Goal: Transaction & Acquisition: Book appointment/travel/reservation

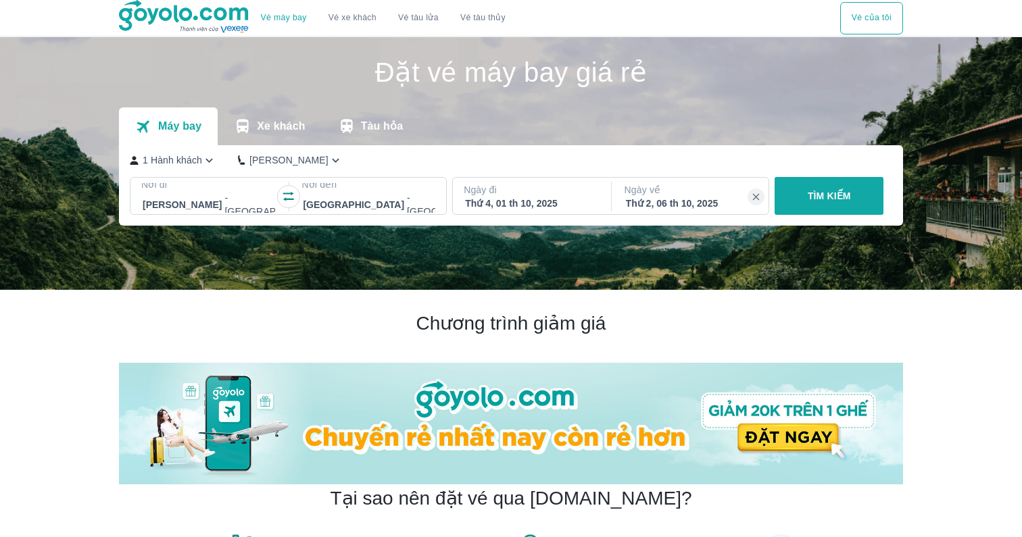
click at [527, 185] on p "Ngày đi" at bounding box center [531, 190] width 134 height 14
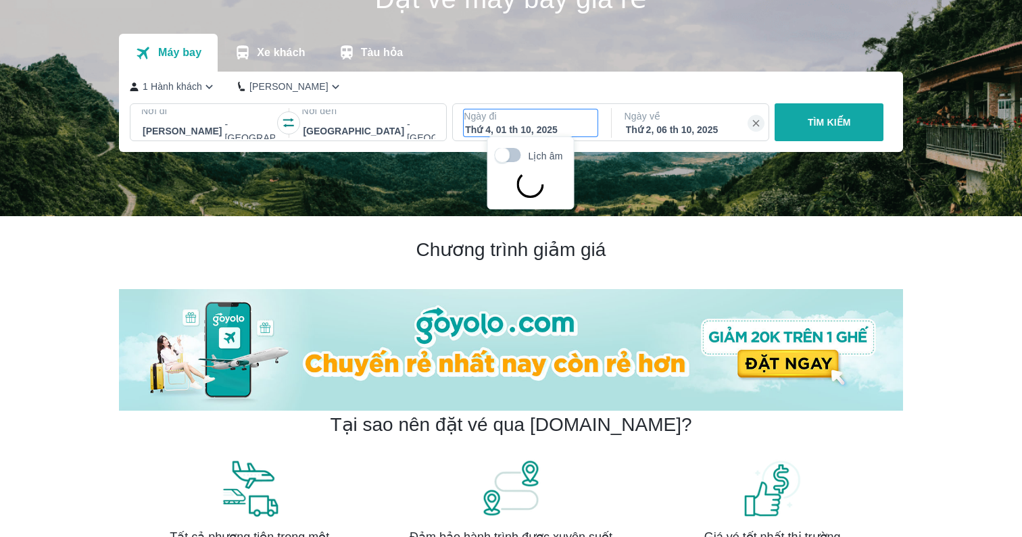
scroll to position [78, 0]
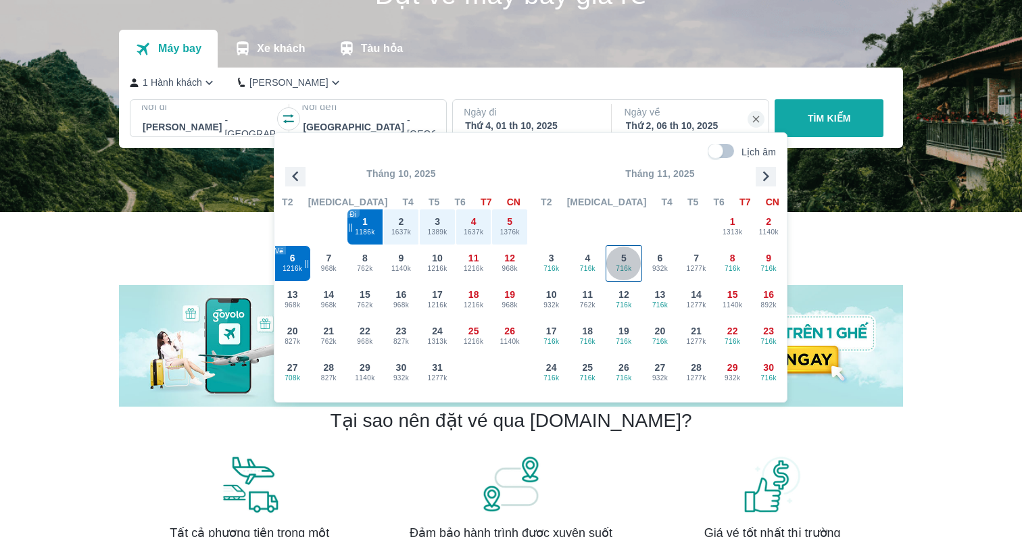
click at [611, 253] on div "5 716k" at bounding box center [623, 263] width 35 height 35
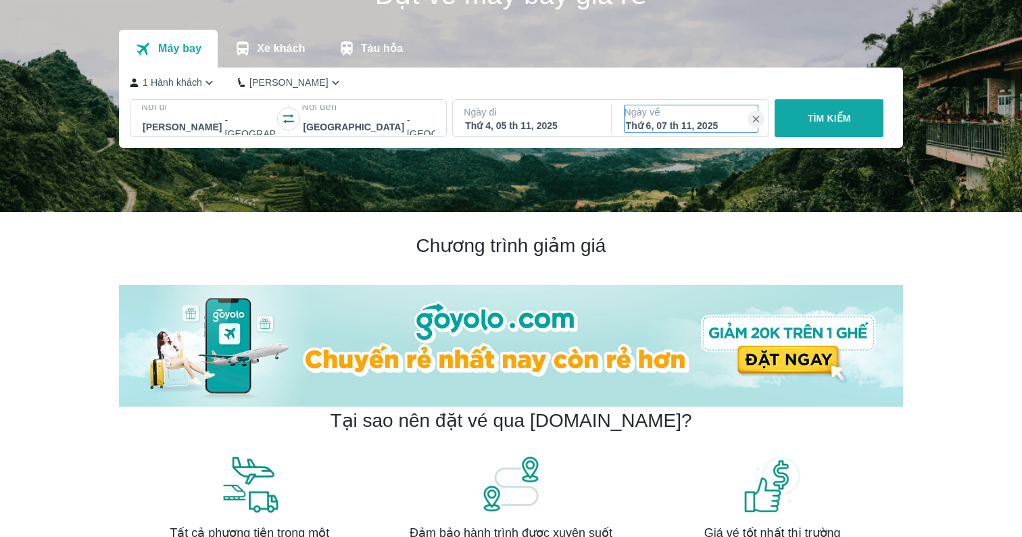
click at [648, 120] on div "Thứ 6, 07 th 11, 2025" at bounding box center [691, 126] width 131 height 14
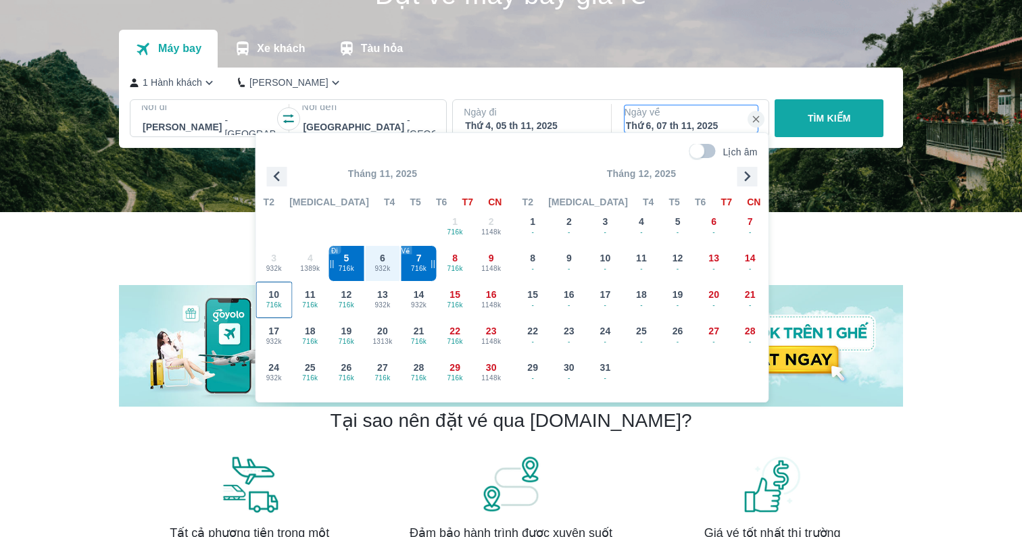
click at [273, 301] on span "716k" at bounding box center [274, 305] width 35 height 11
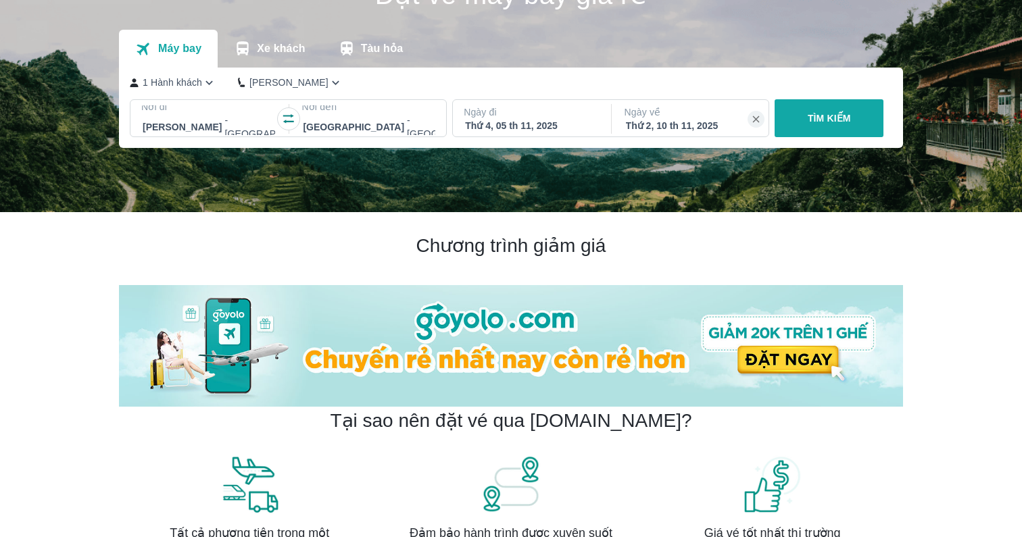
click at [859, 116] on div "TÌM KIẾM" at bounding box center [826, 118] width 114 height 38
click at [826, 118] on div "TÌM KIẾM" at bounding box center [826, 118] width 114 height 38
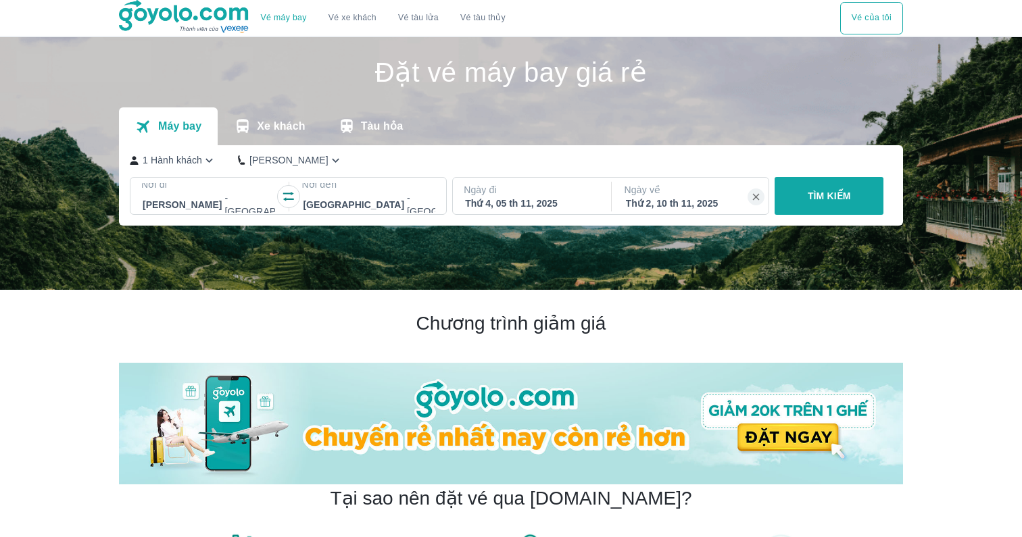
click at [840, 197] on div "TÌM KIẾM" at bounding box center [826, 196] width 114 height 38
click at [813, 188] on div "TÌM KIẾM" at bounding box center [826, 196] width 114 height 38
click at [813, 201] on div "TÌM KIẾM" at bounding box center [826, 196] width 114 height 38
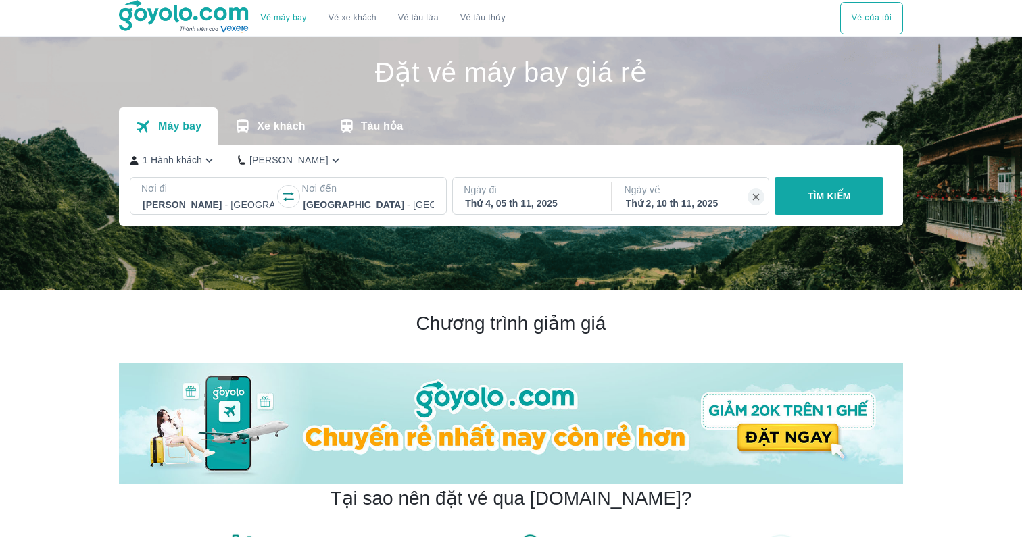
click at [847, 203] on button "TÌM KIẾM" at bounding box center [828, 196] width 109 height 38
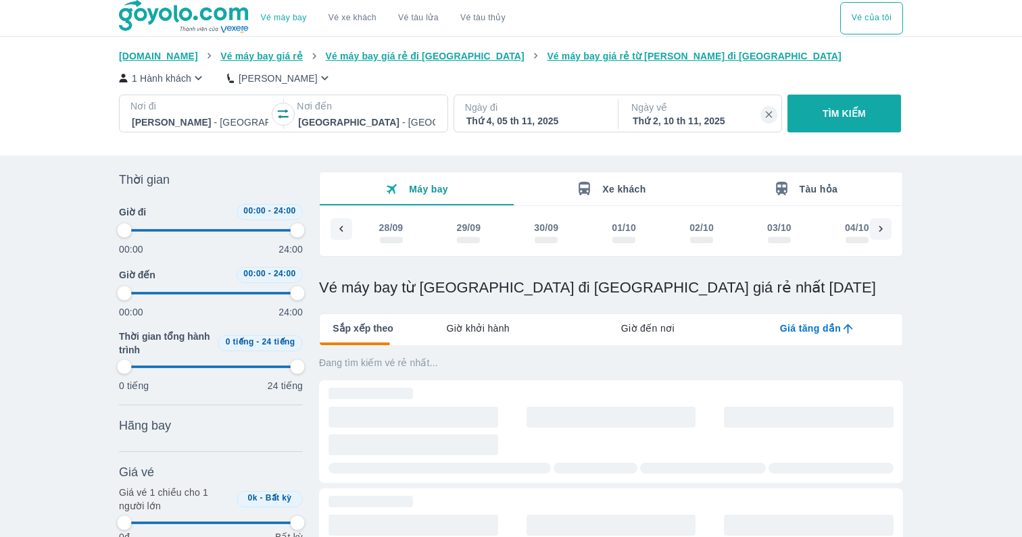
scroll to position [0, 2720]
type input "97.9166666666667"
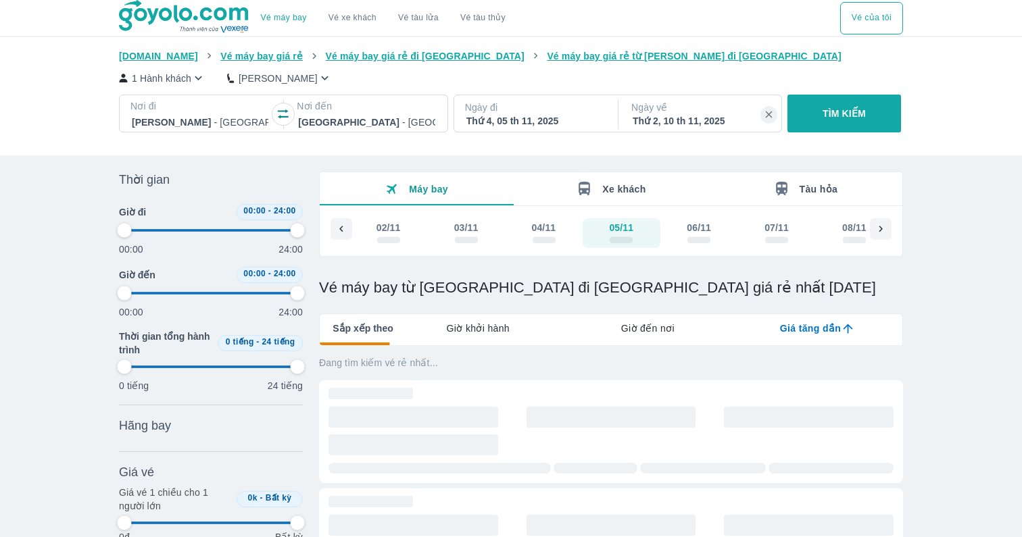
type input "97.9166666666667"
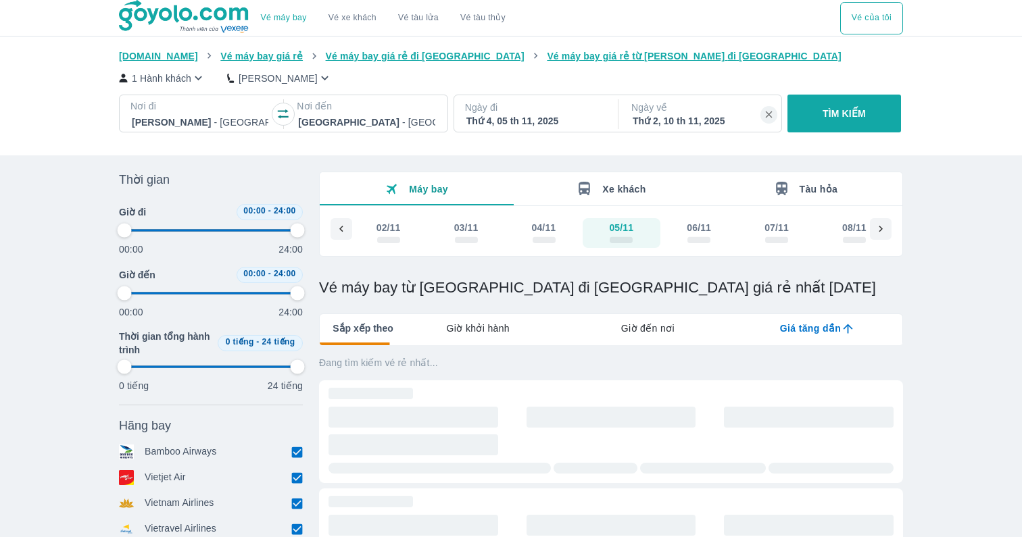
scroll to position [43, 0]
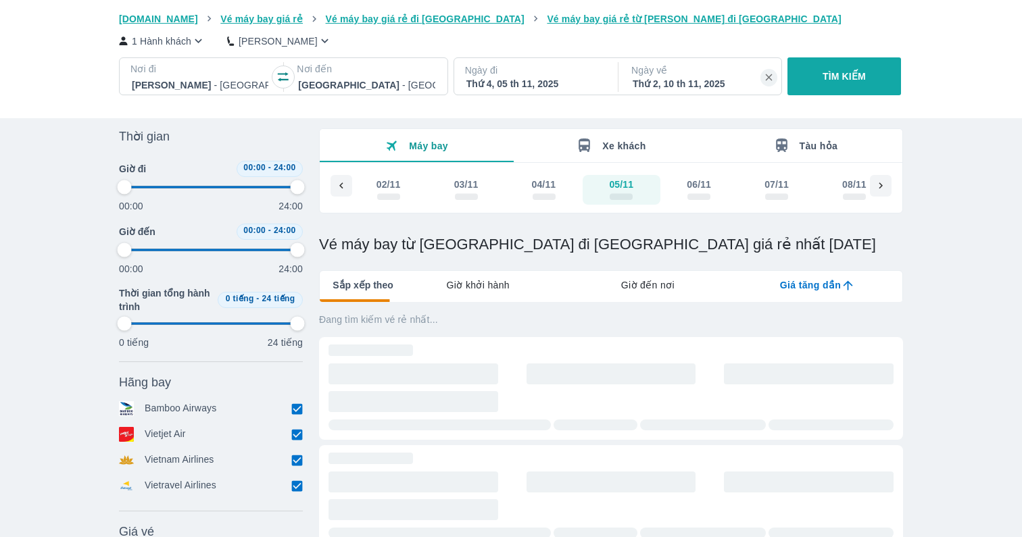
type input "97.9166666666667"
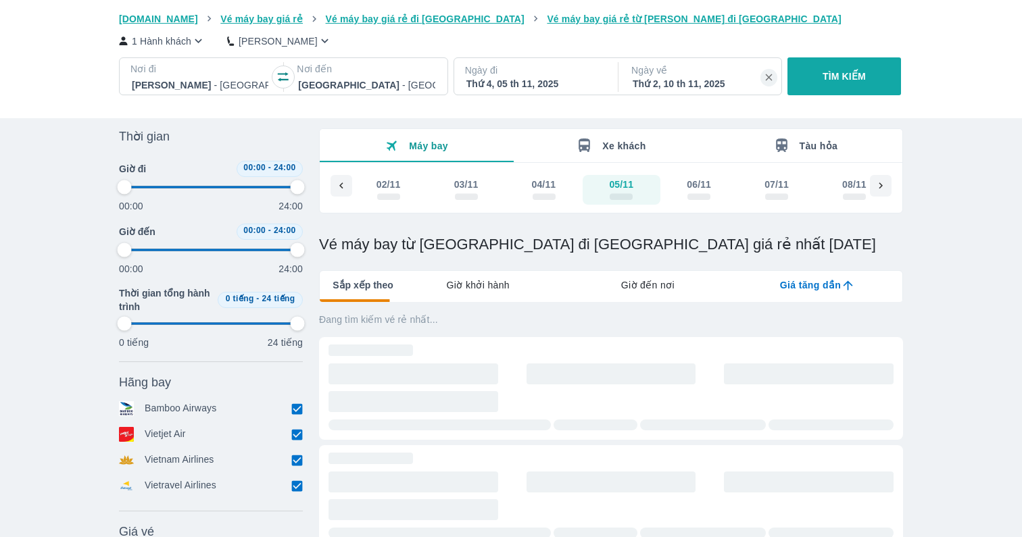
type input "97.9166666666667"
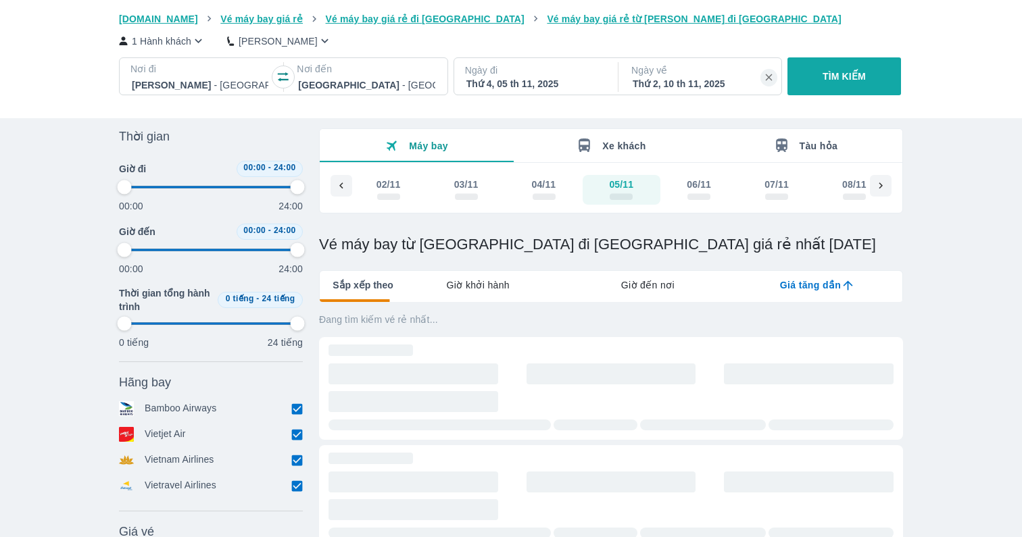
type input "97.9166666666667"
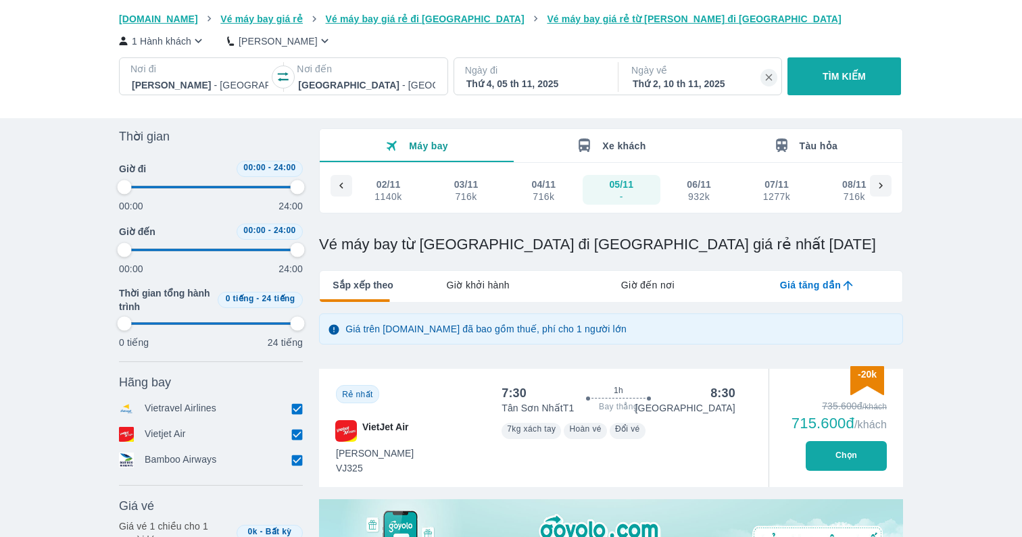
type input "97.9166666666667"
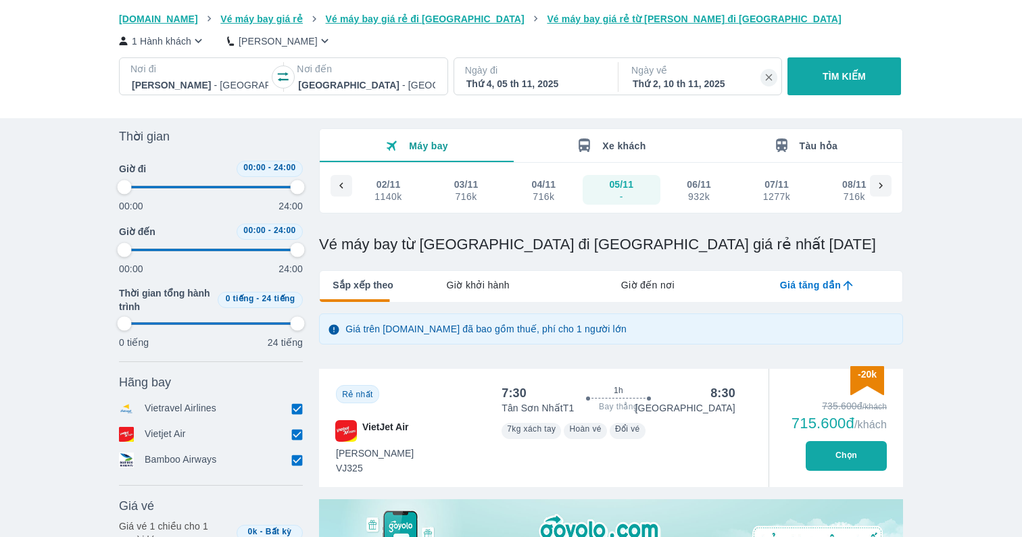
type input "97.9166666666667"
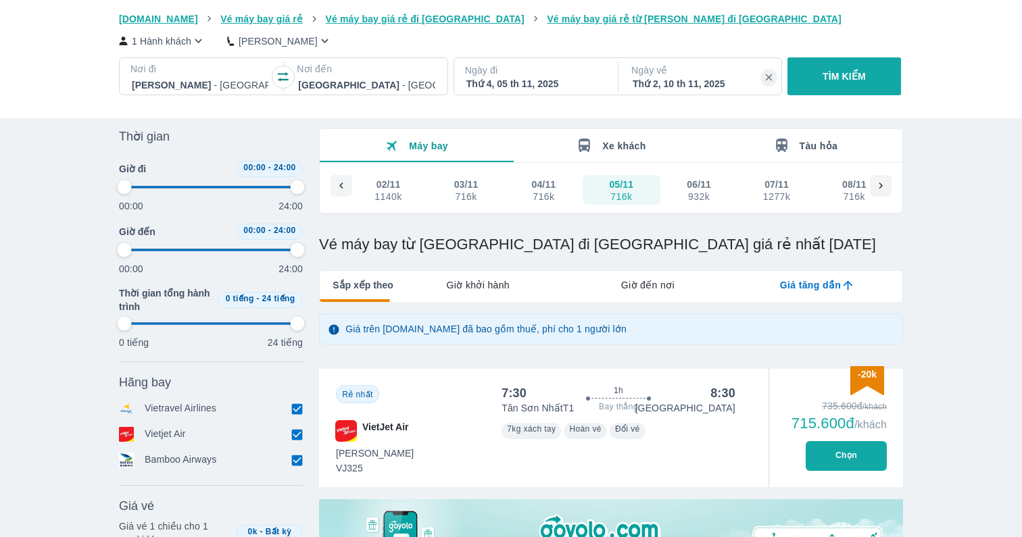
type input "97.9166666666667"
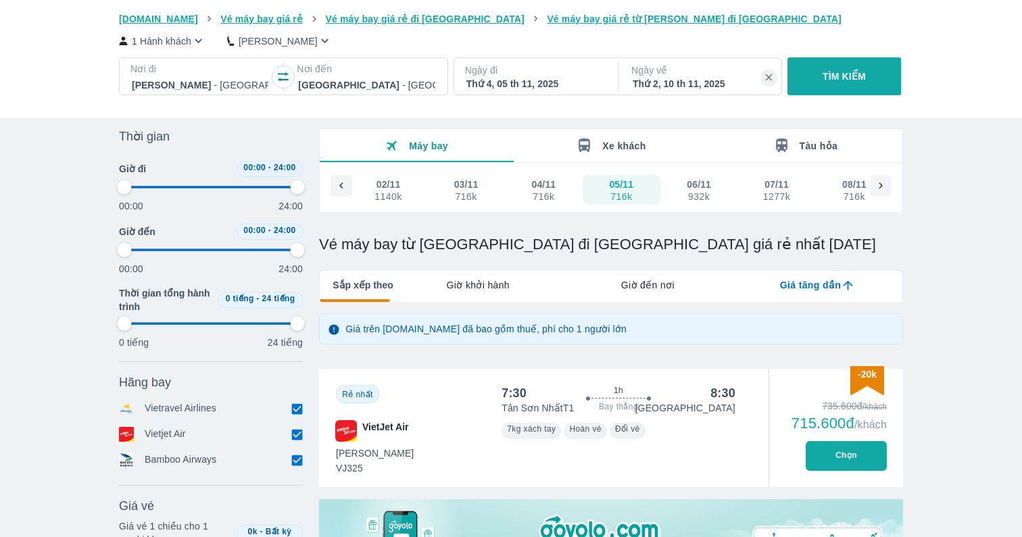
type input "97.9166666666667"
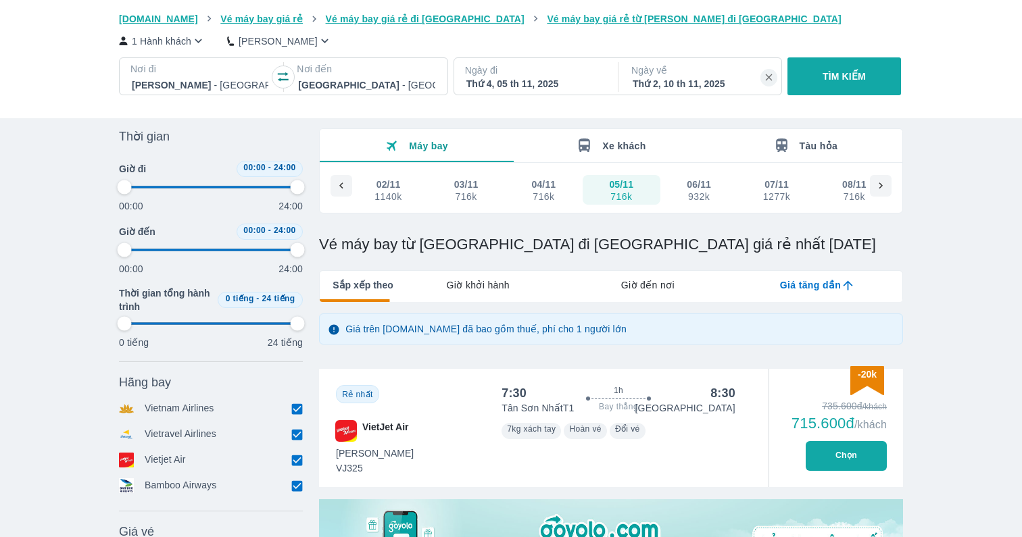
type input "97.9166666666667"
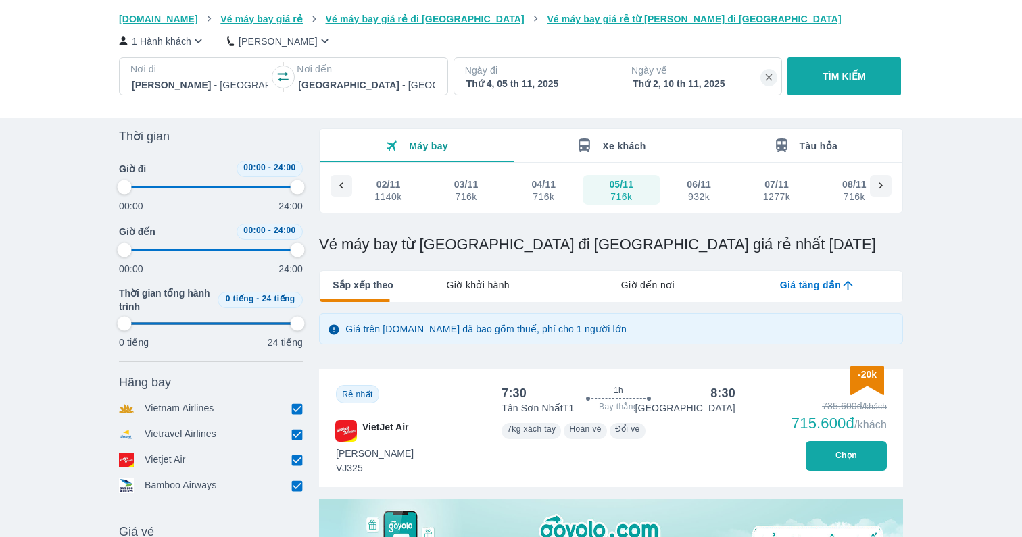
type input "97.9166666666667"
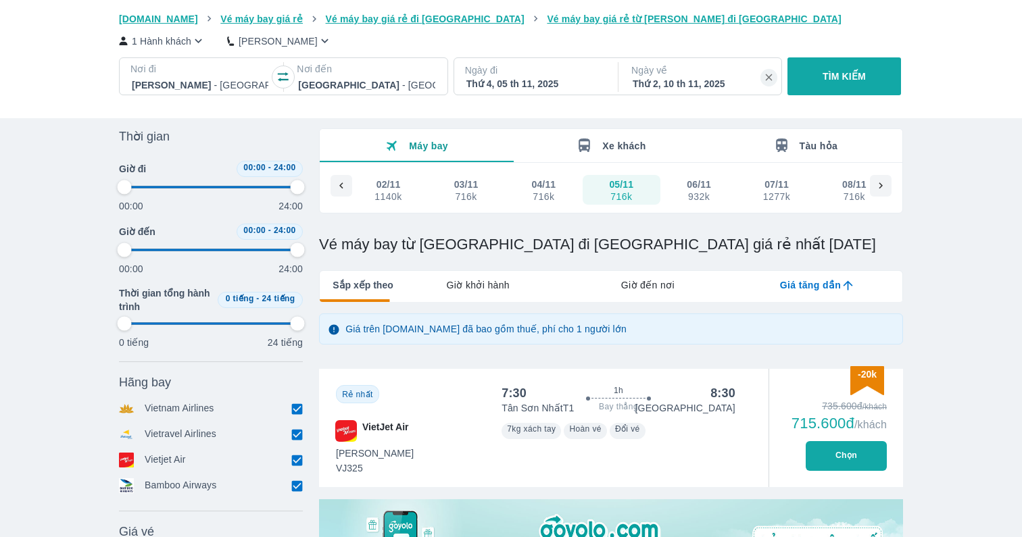
type input "97.9166666666667"
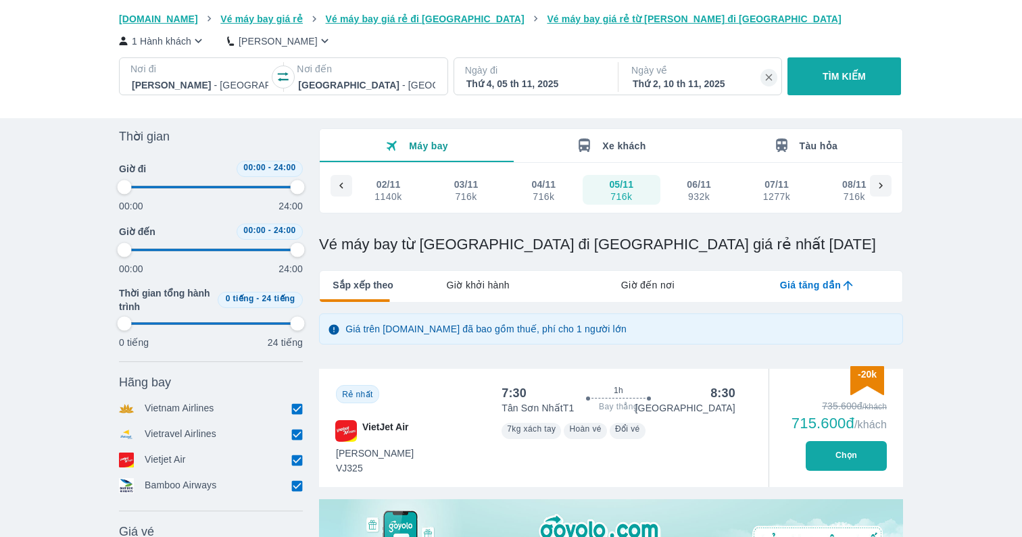
type input "97.9166666666667"
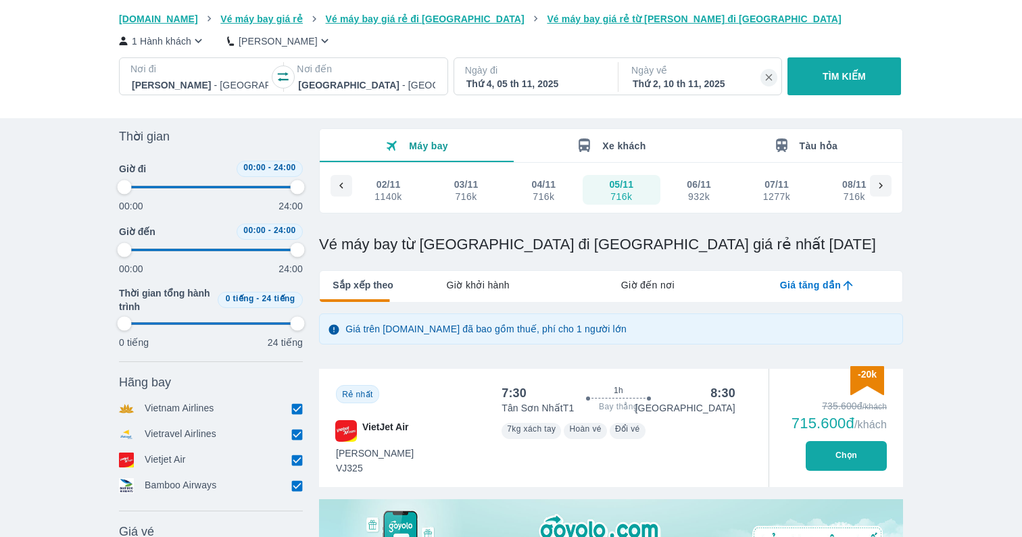
type input "97.9166666666667"
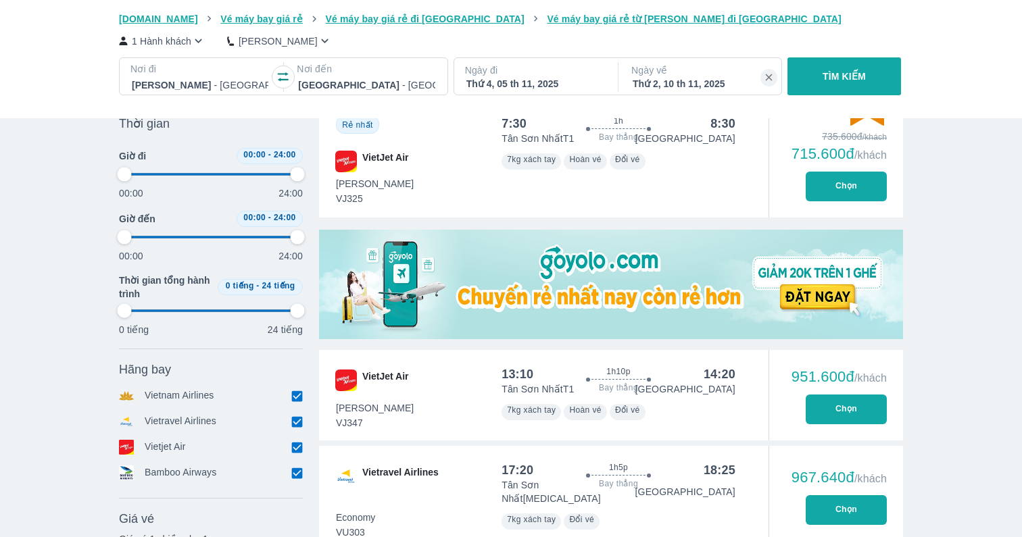
type input "97.9166666666667"
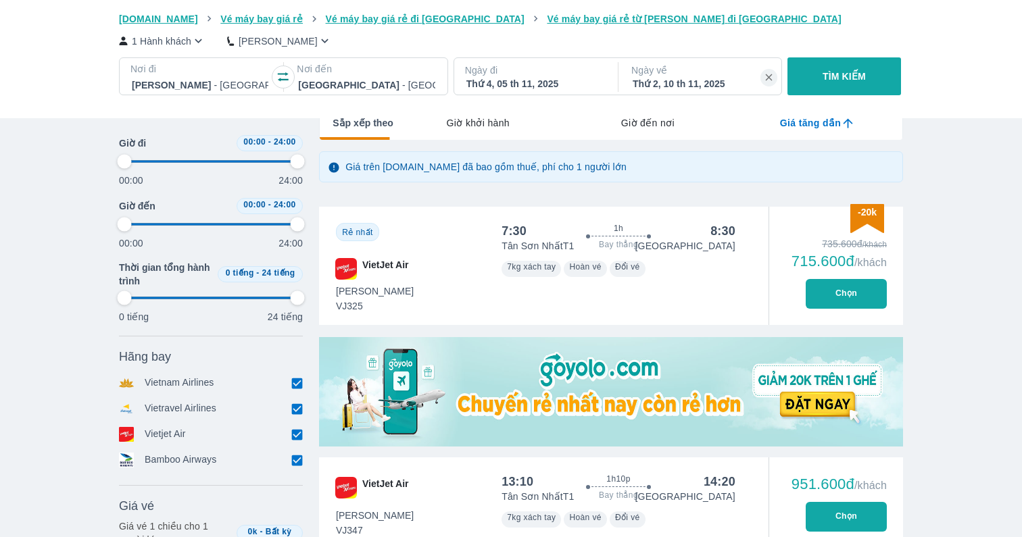
type input "97.9166666666667"
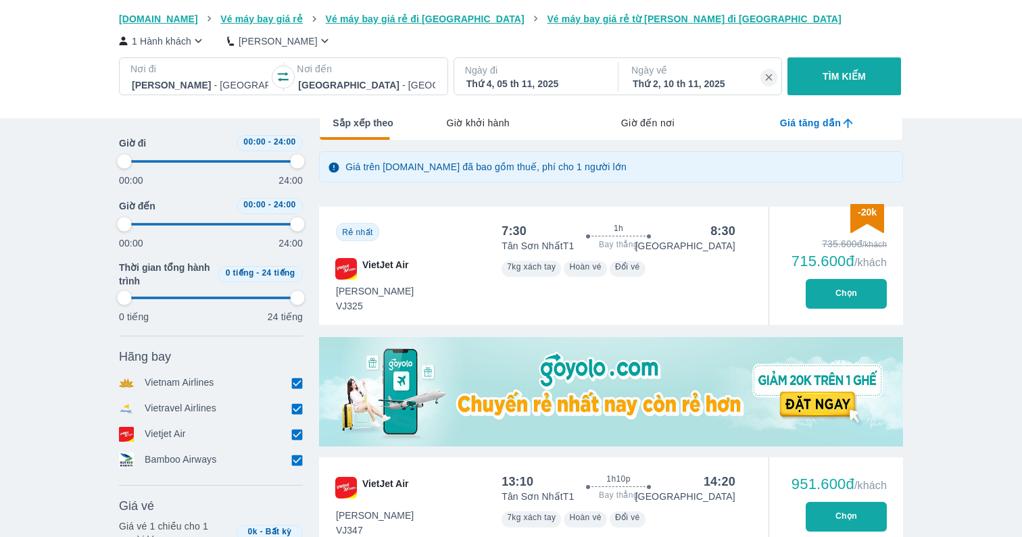
type input "97.9166666666667"
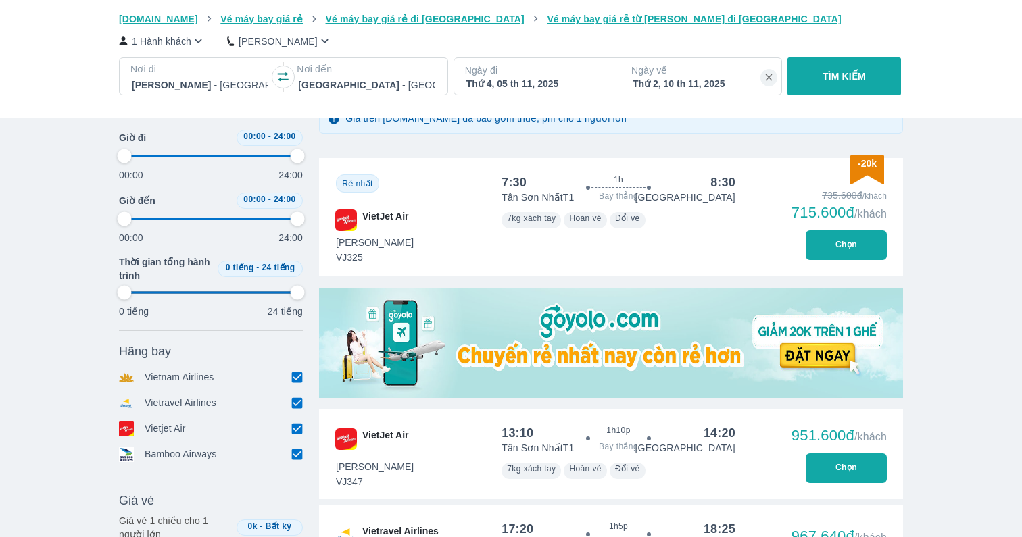
scroll to position [255, 0]
type input "97.9166666666667"
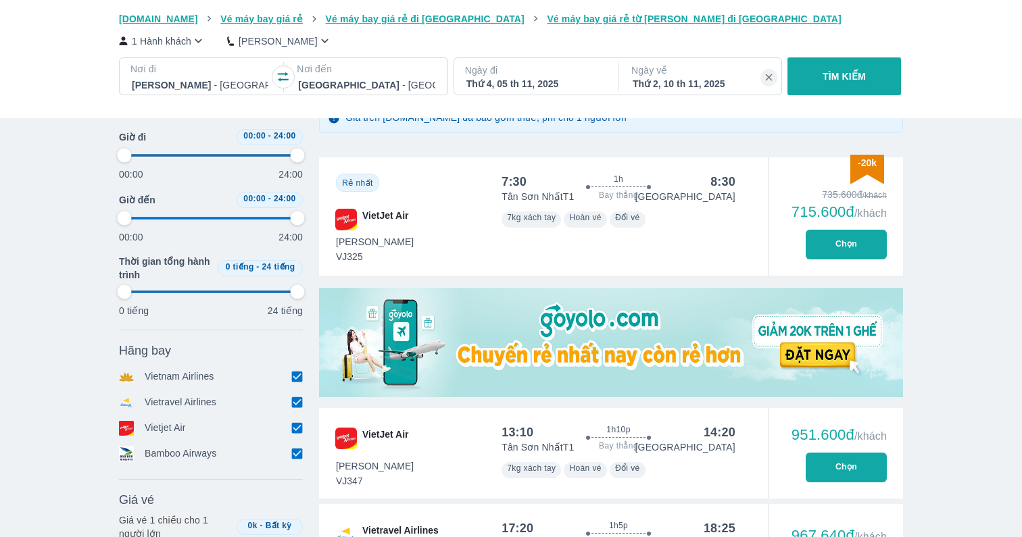
type input "97.9166666666667"
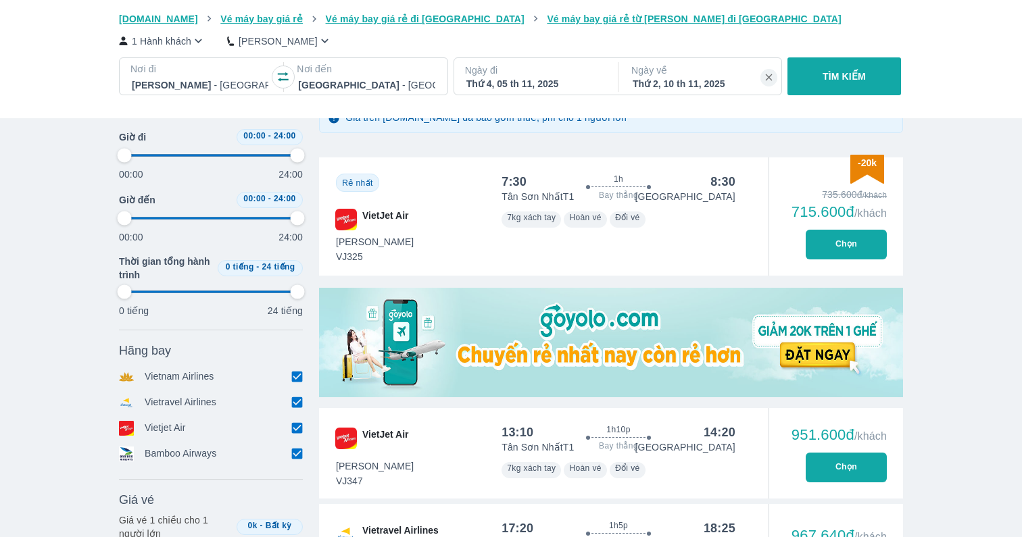
type input "97.9166666666667"
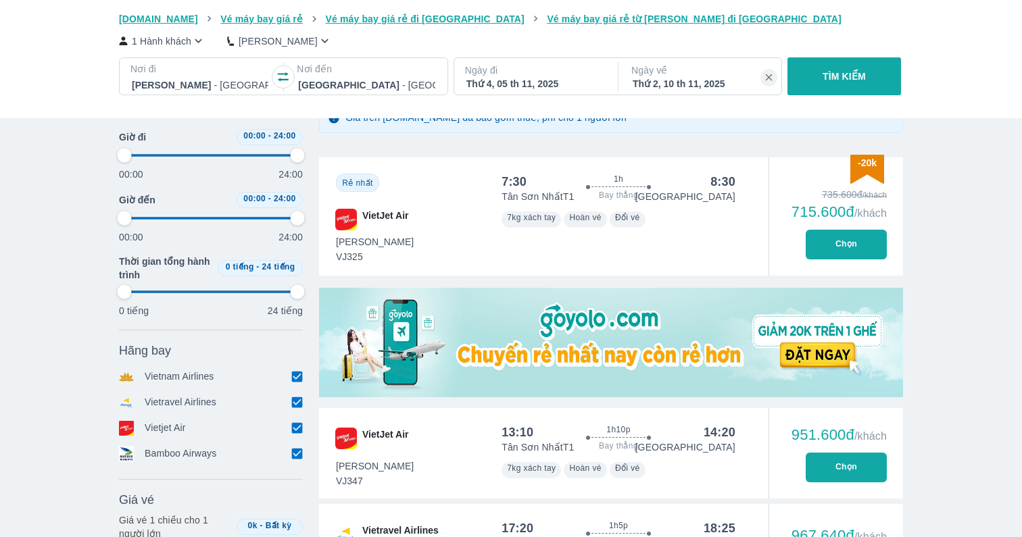
type input "97.9166666666667"
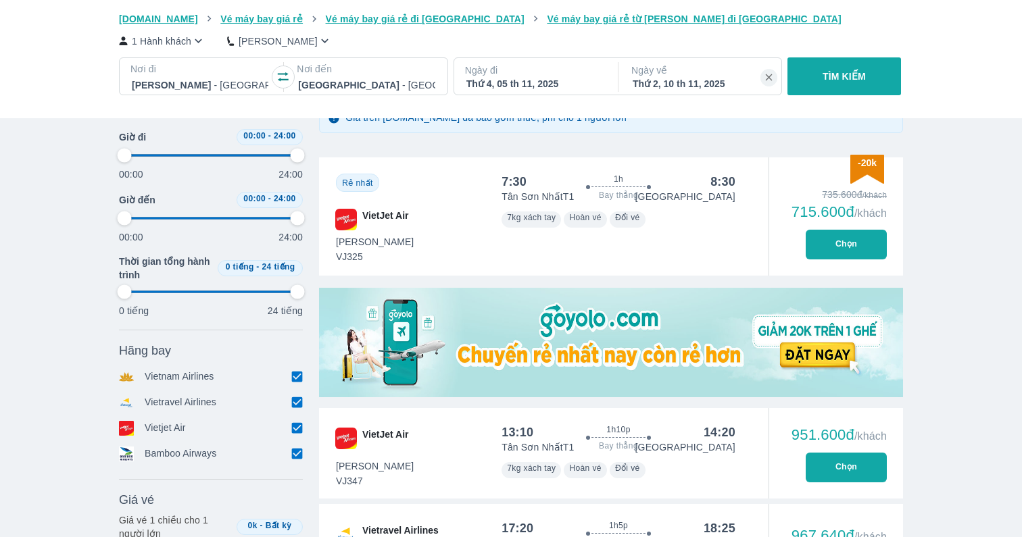
type input "97.9166666666667"
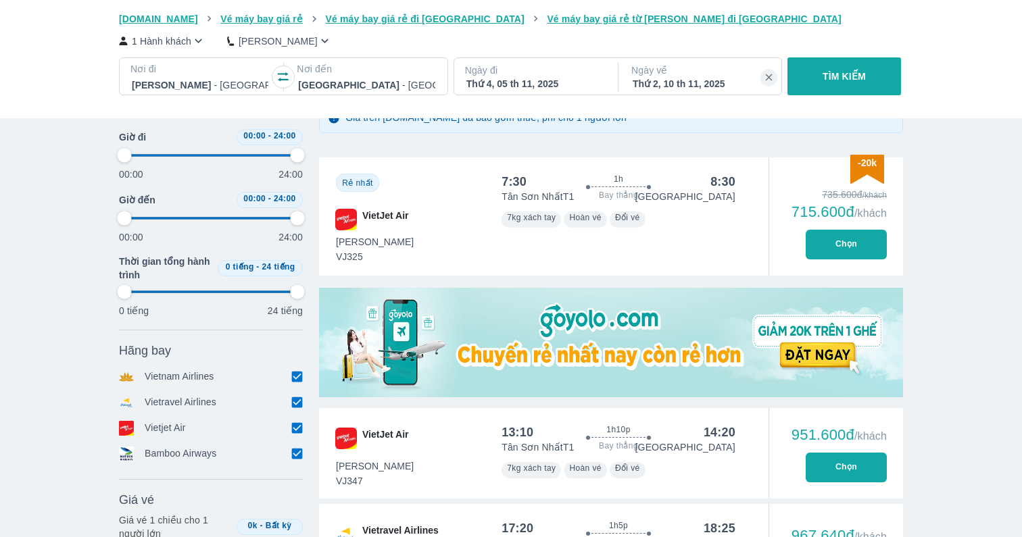
type input "97.9166666666667"
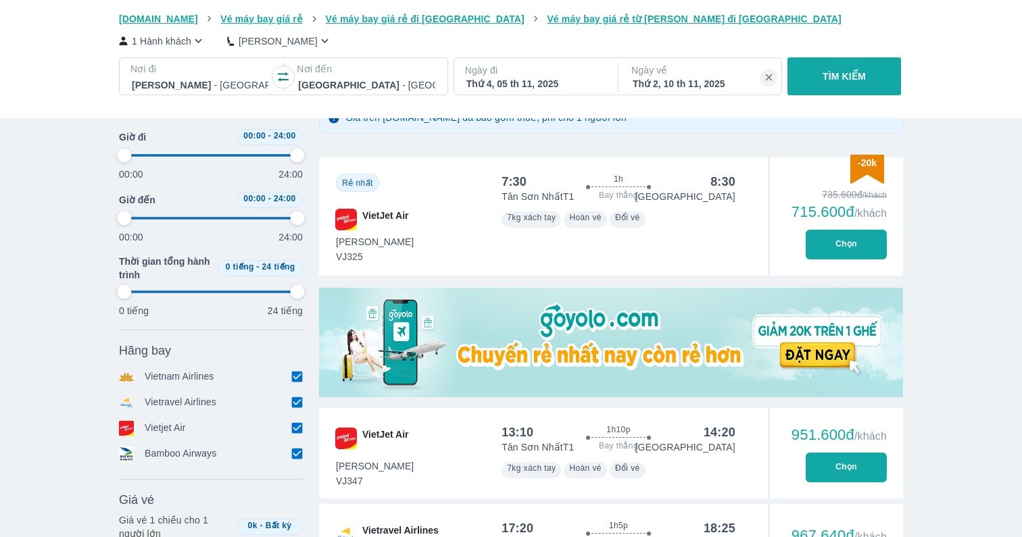
type input "97.9166666666667"
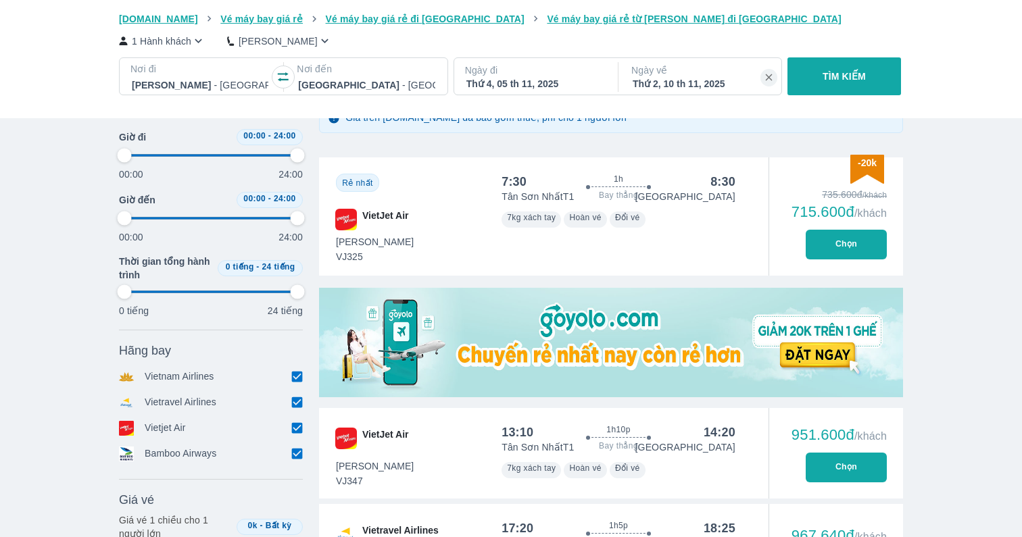
type input "97.9166666666667"
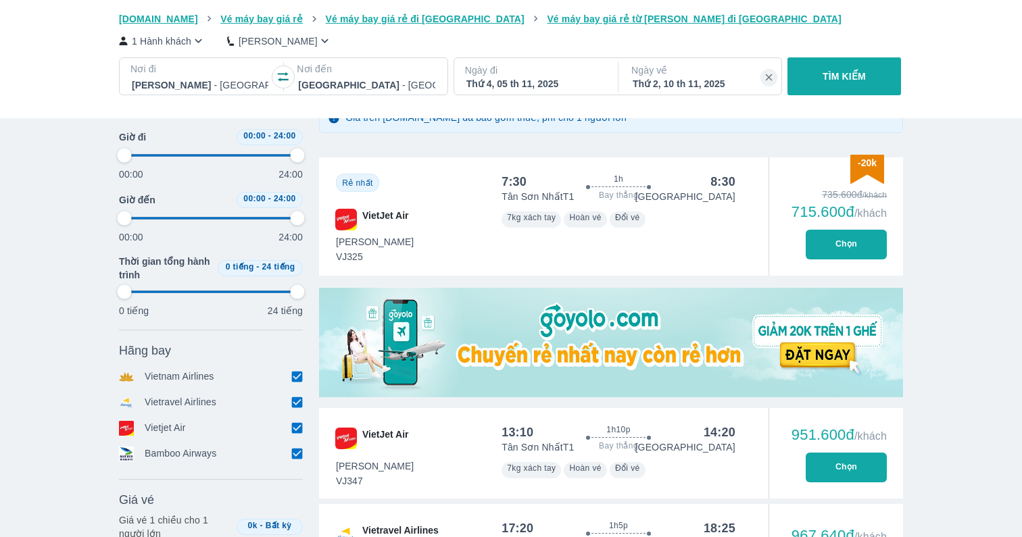
type input "97.9166666666667"
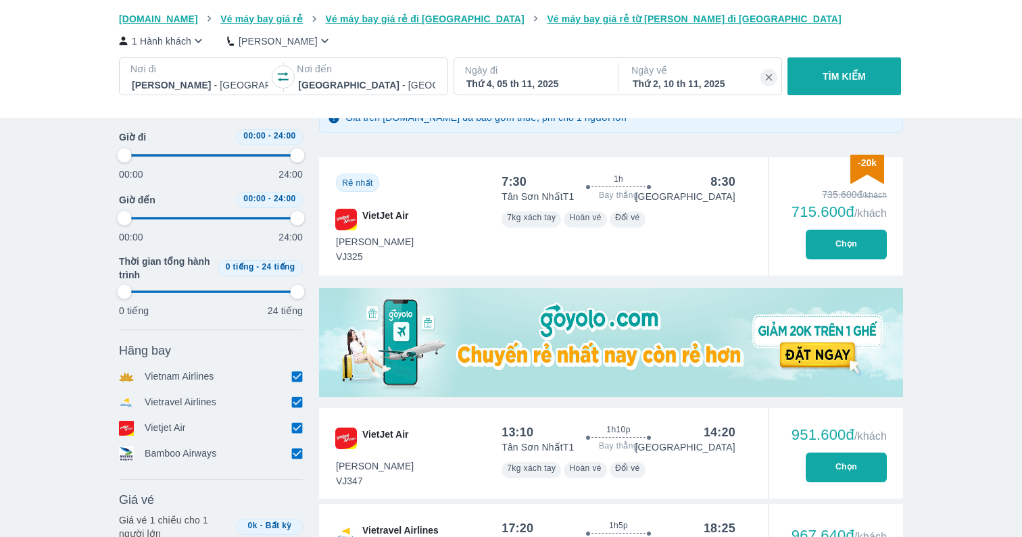
type input "97.9166666666667"
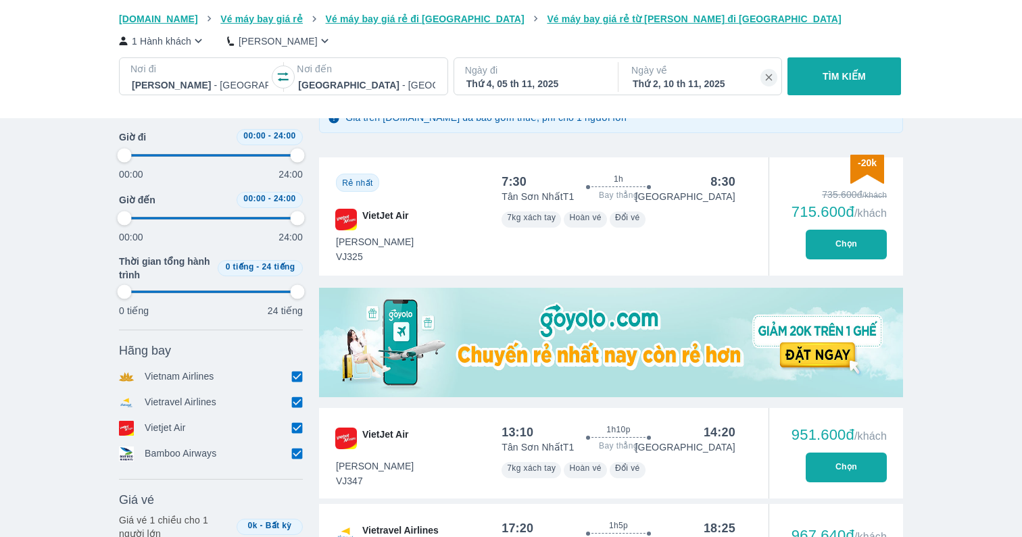
type input "97.9166666666667"
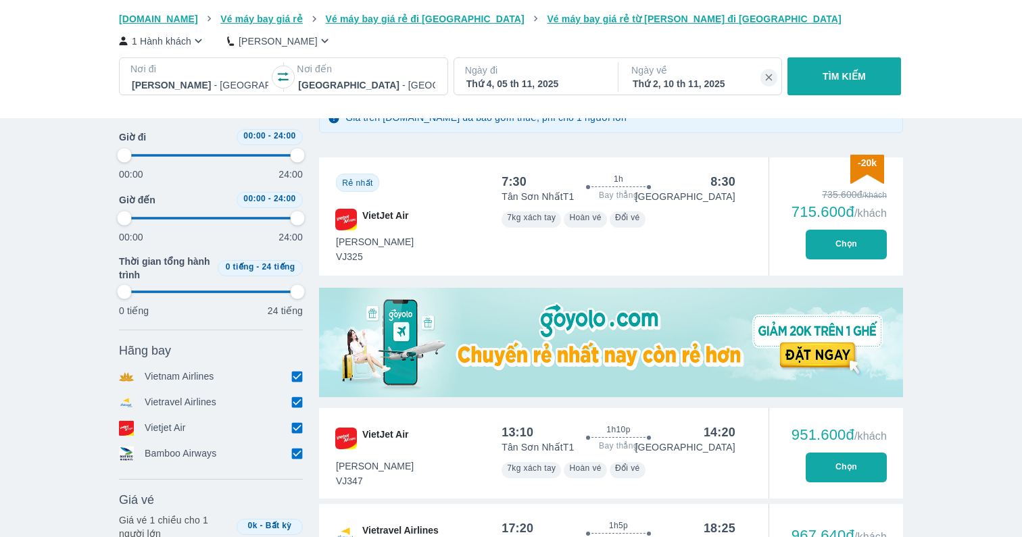
type input "97.9166666666667"
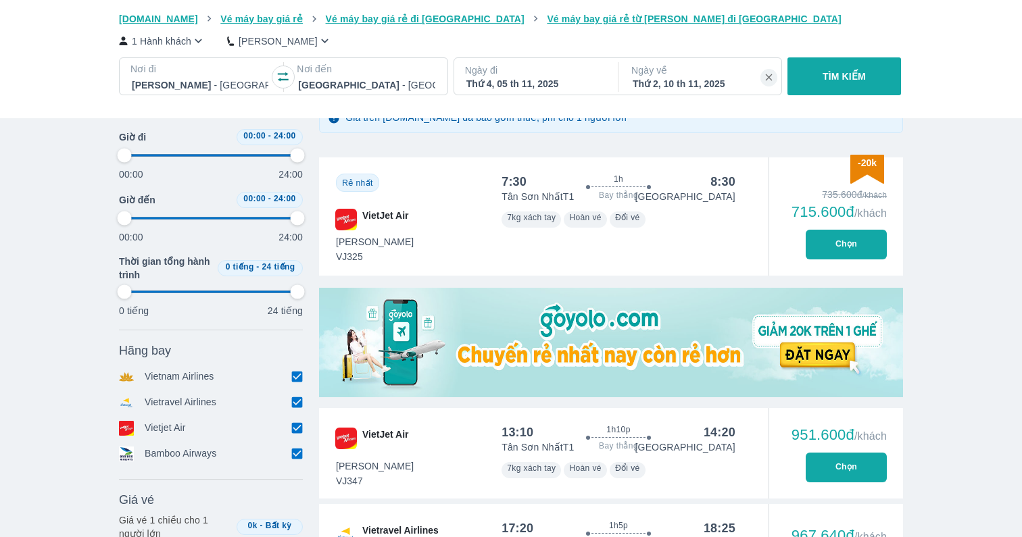
type input "97.9166666666667"
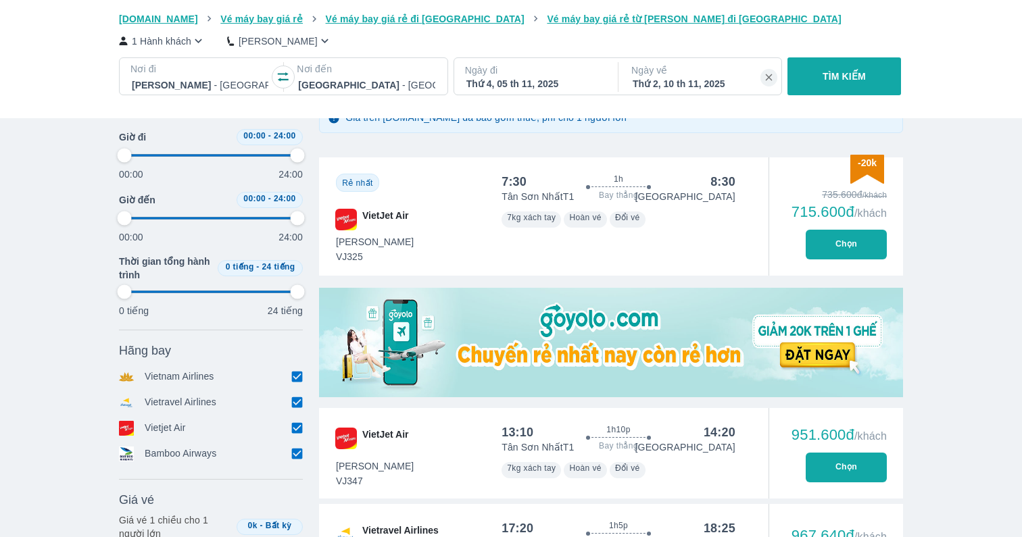
type input "97.9166666666667"
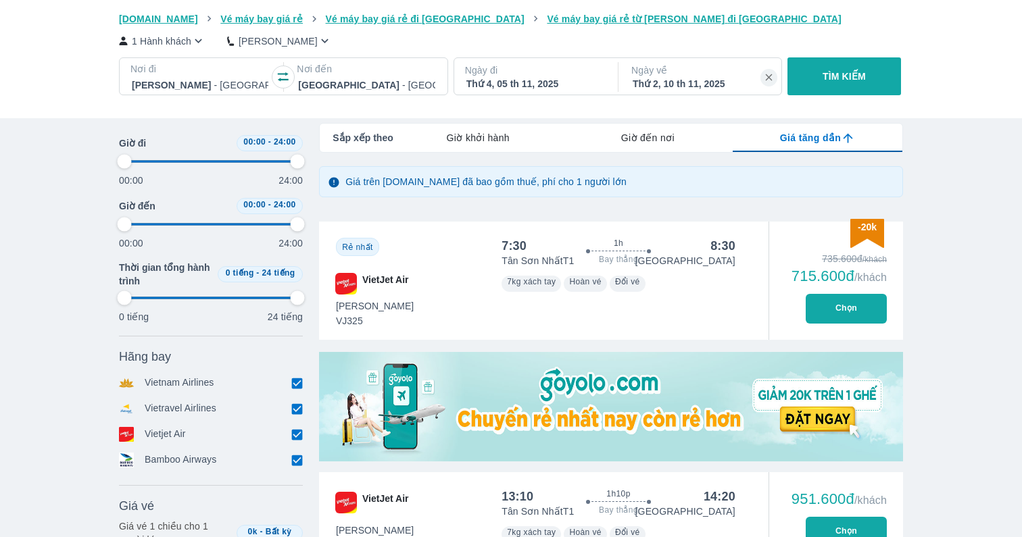
scroll to position [171, 0]
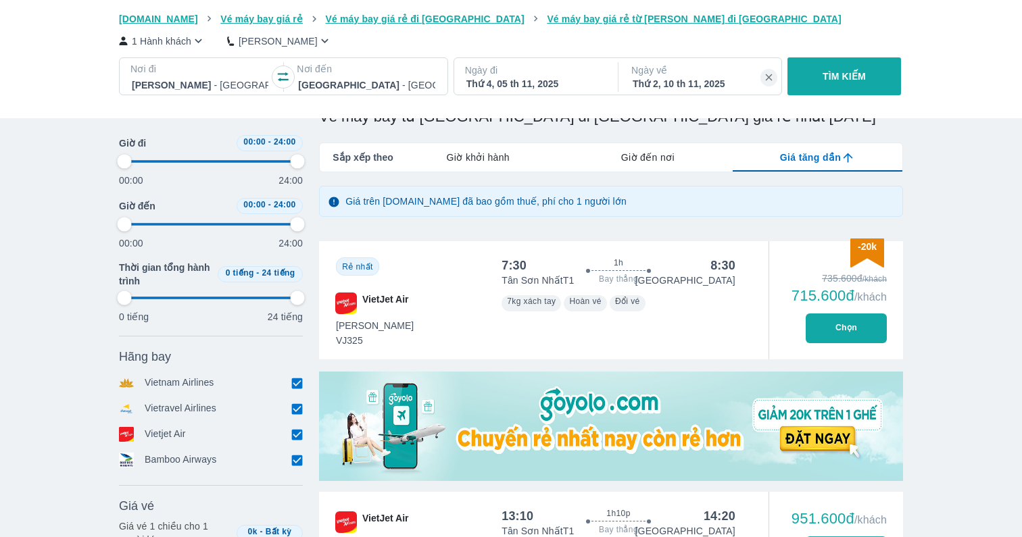
click at [864, 317] on button "Chọn" at bounding box center [845, 329] width 81 height 30
type input "97.9166666666667"
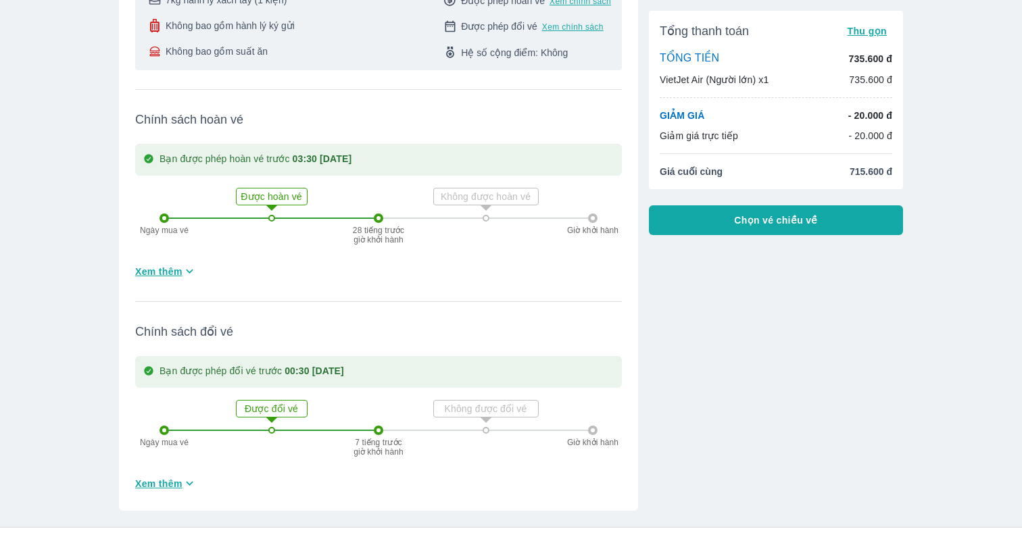
scroll to position [514, 0]
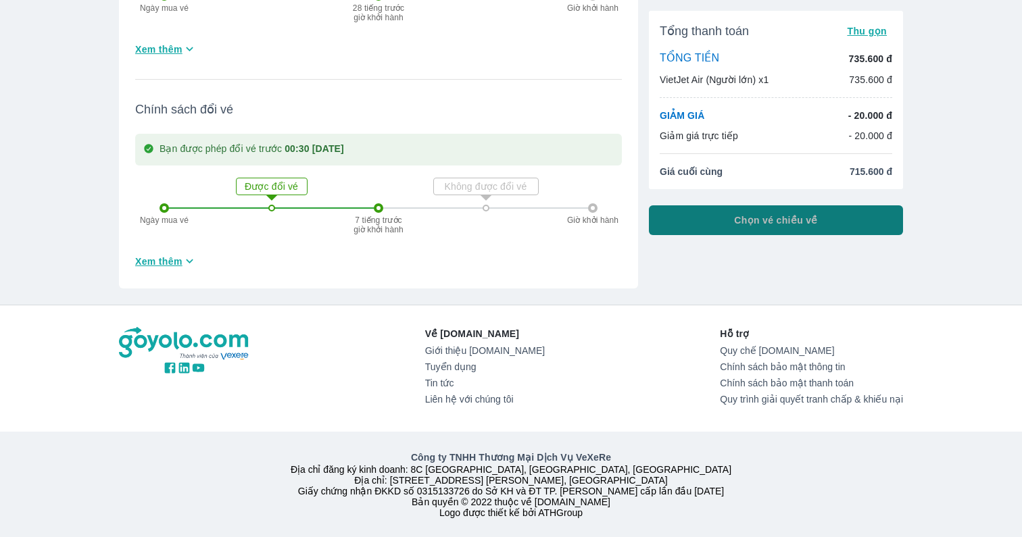
click at [889, 206] on button "Chọn vé chiều về" at bounding box center [776, 220] width 254 height 30
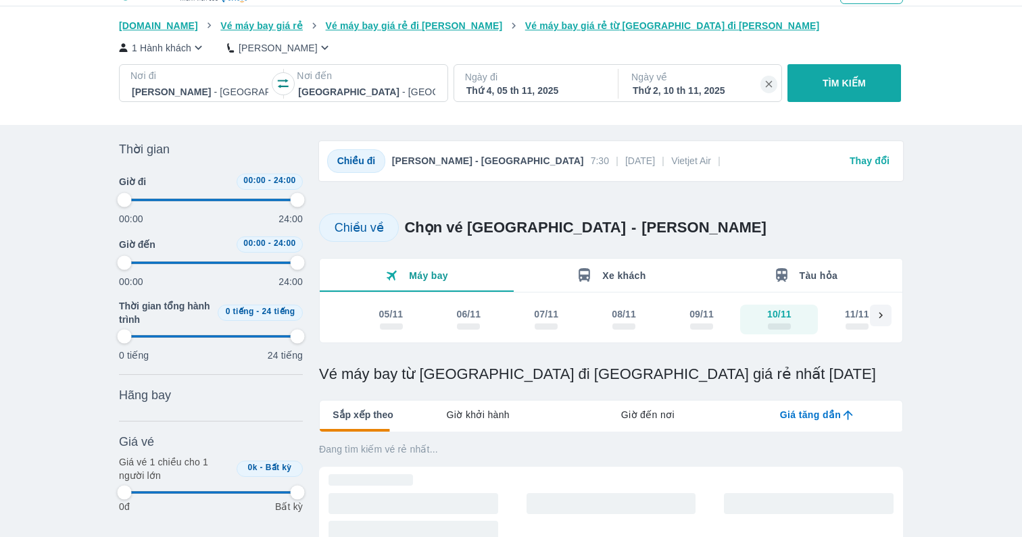
type input "97.9166666666667"
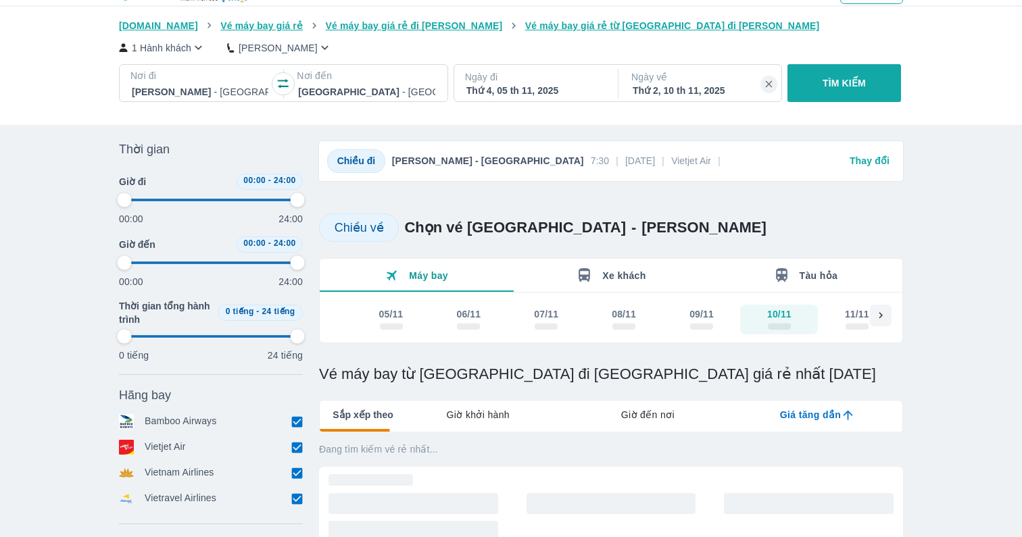
scroll to position [11, 0]
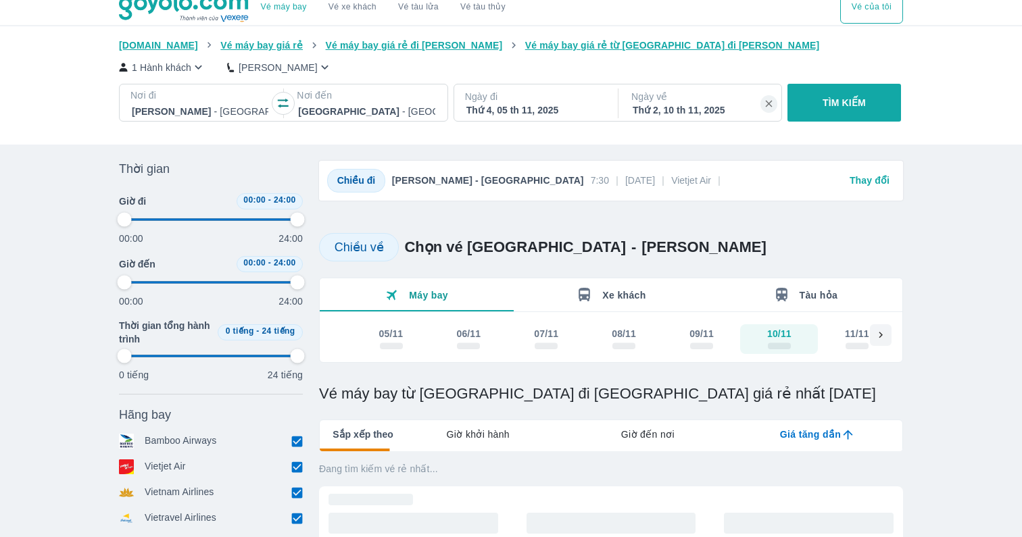
type input "97.9166666666667"
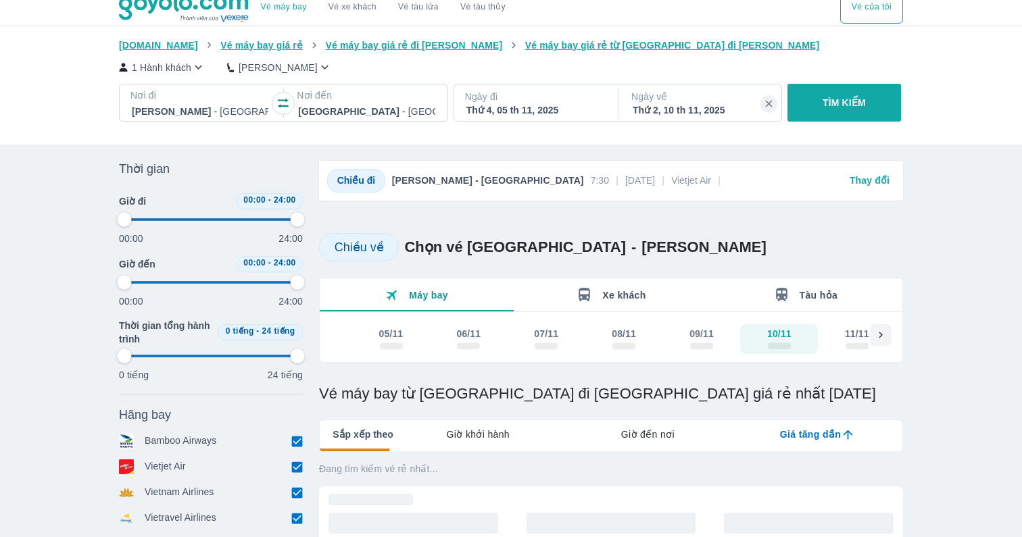
type input "97.9166666666667"
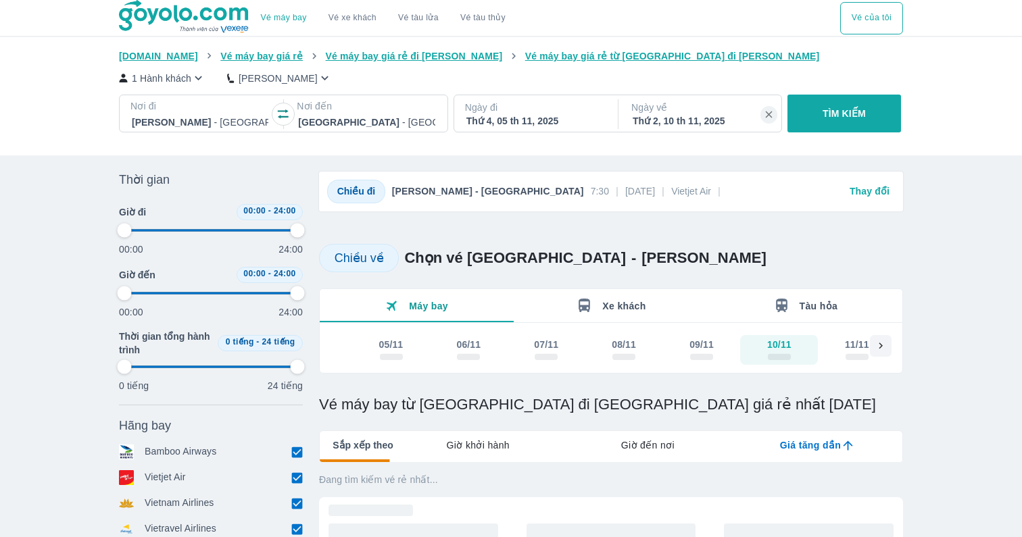
type input "97.9166666666667"
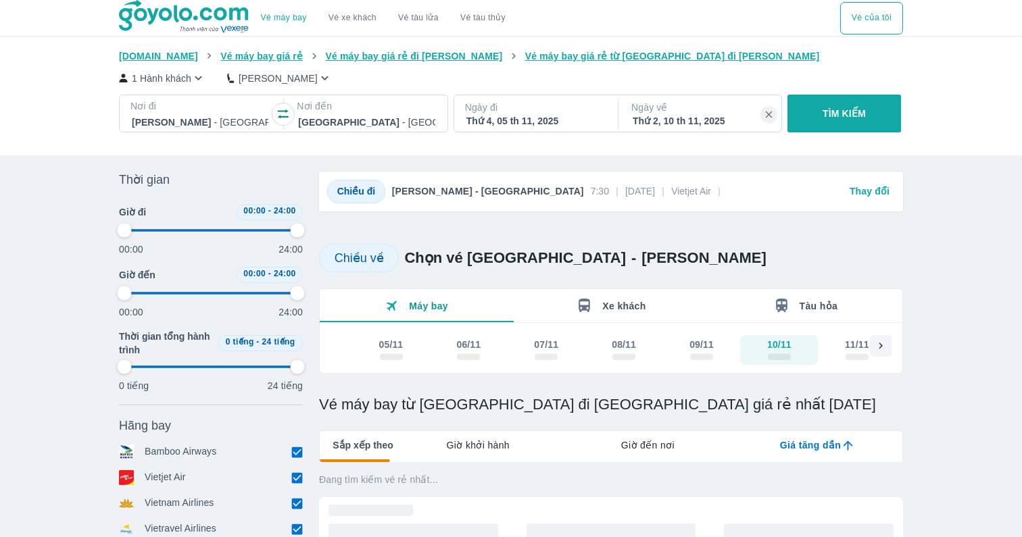
type input "97.9166666666667"
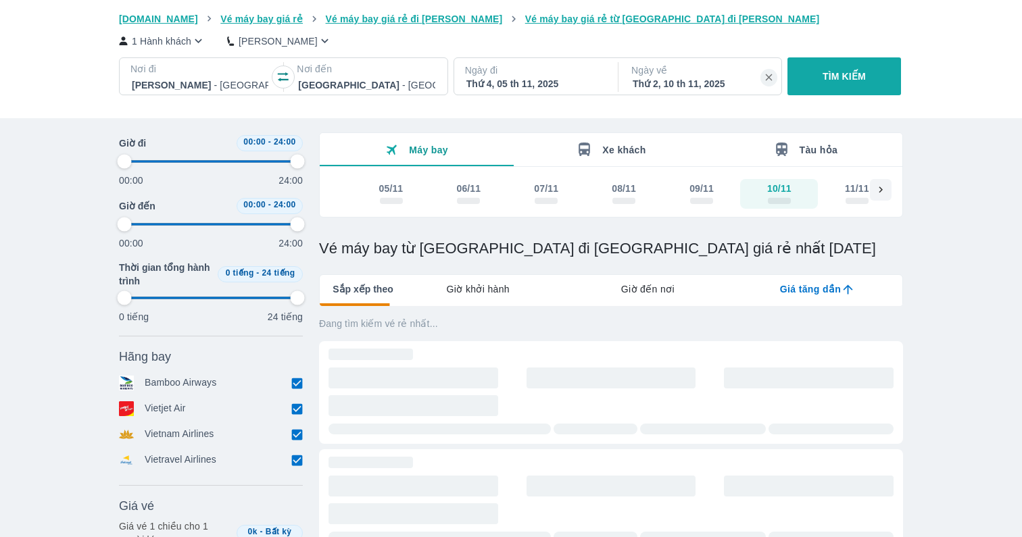
scroll to position [160, 0]
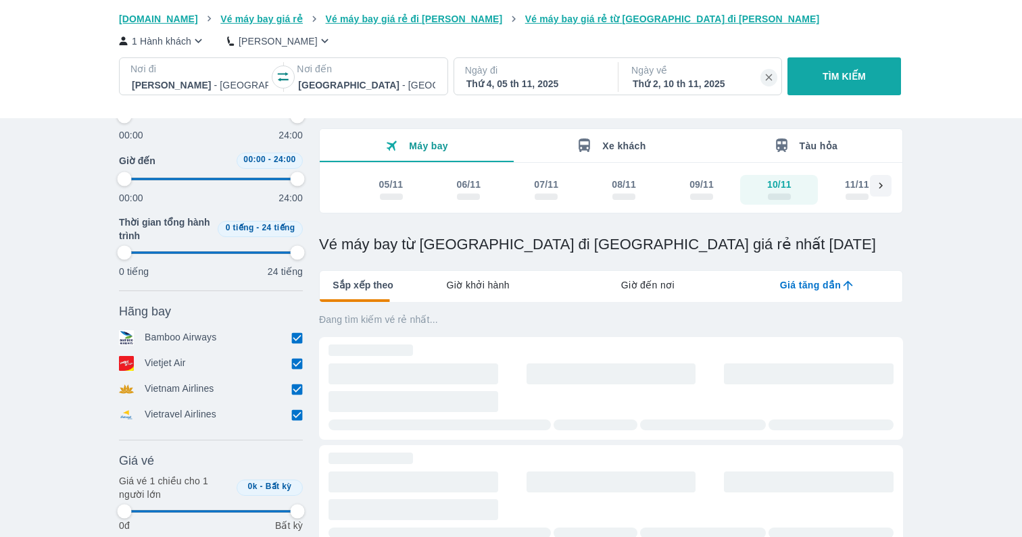
type input "97.9166666666667"
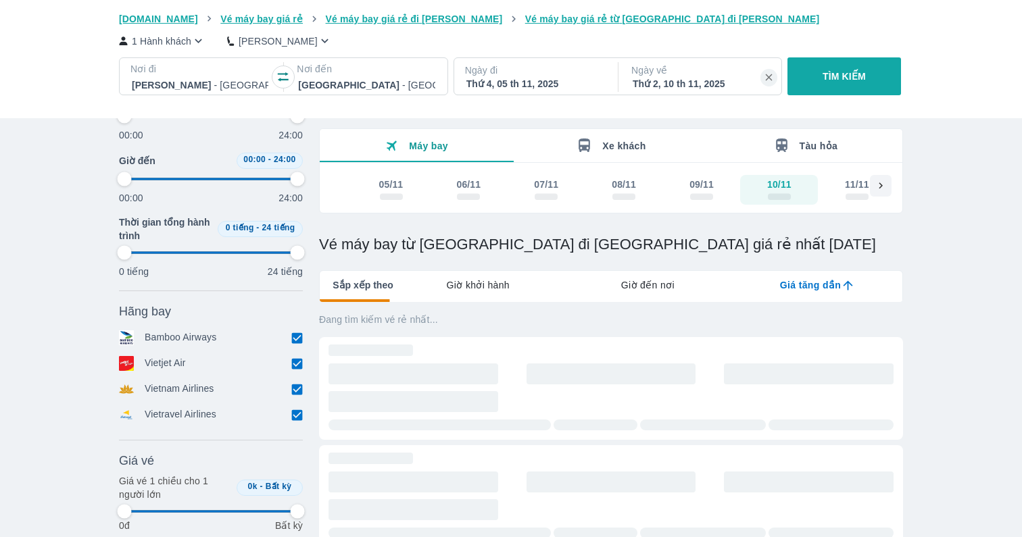
type input "97.9166666666667"
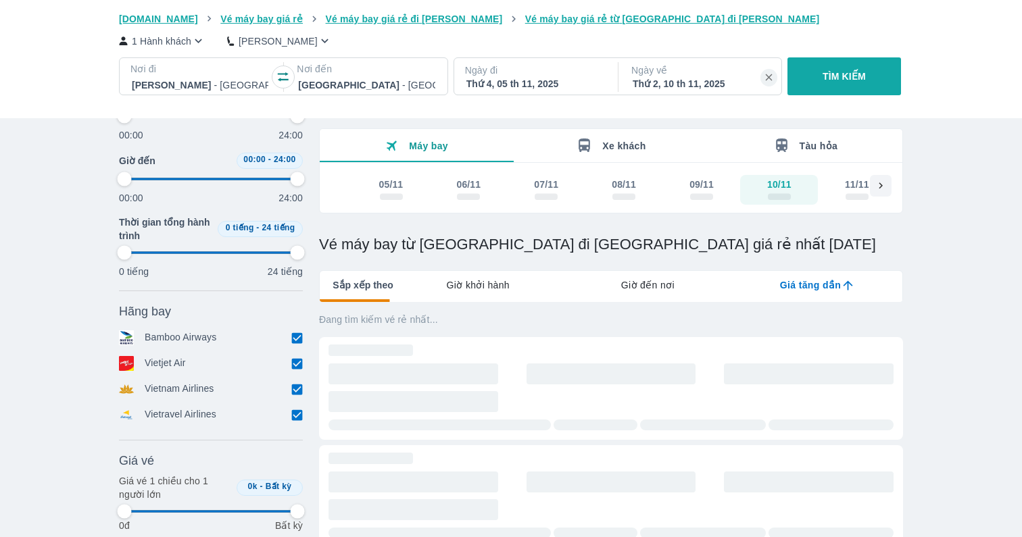
type input "97.9166666666667"
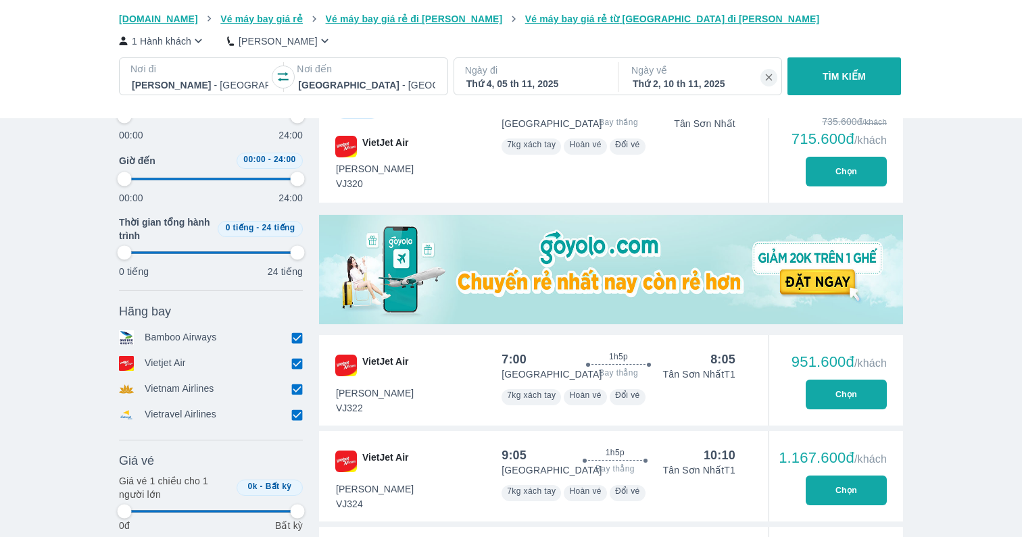
type input "97.9166666666667"
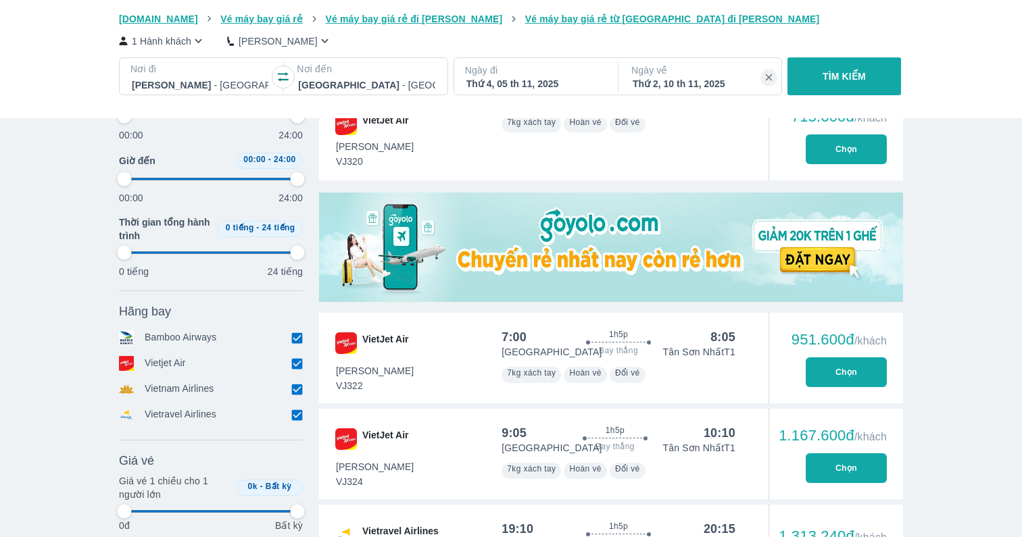
type input "97.9166666666667"
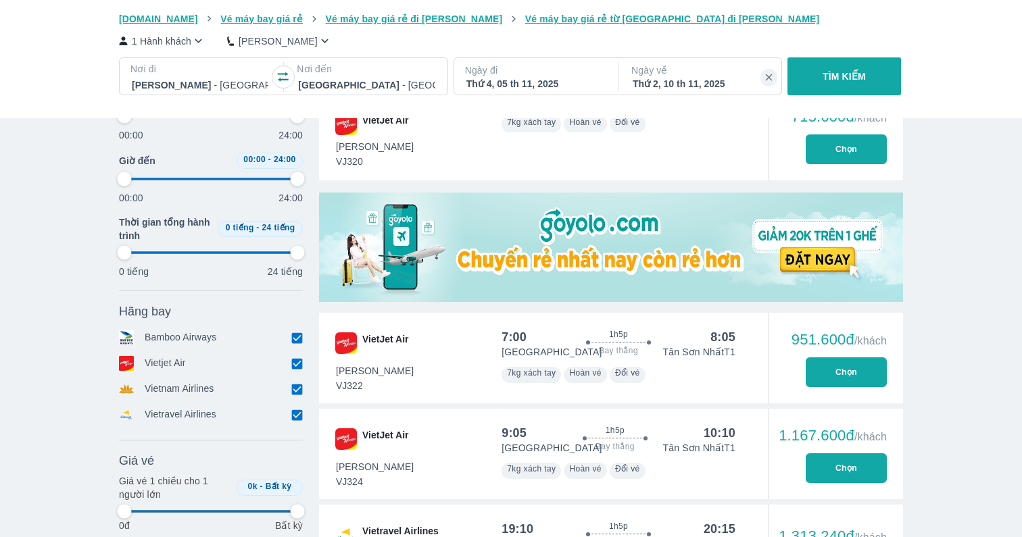
type input "97.9166666666667"
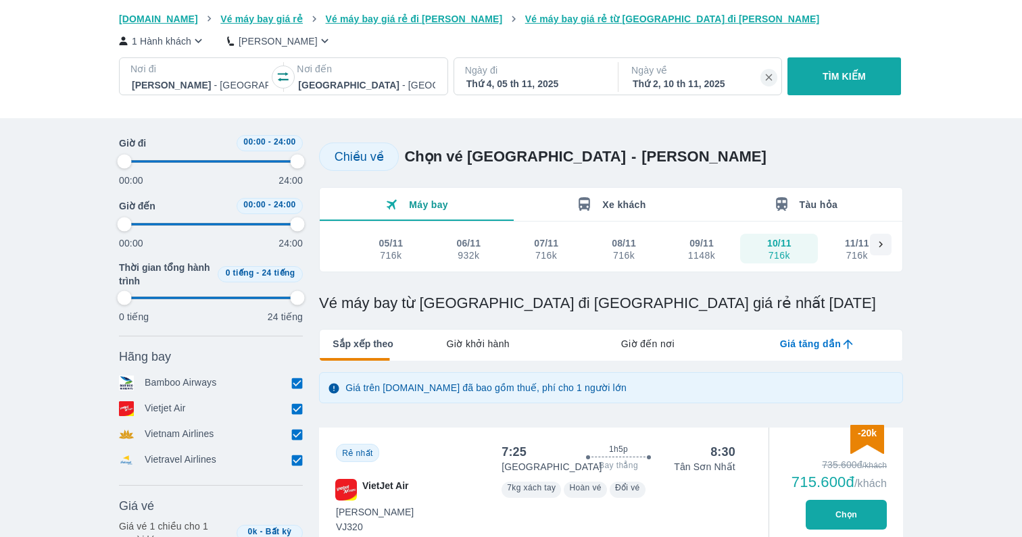
scroll to position [0, 0]
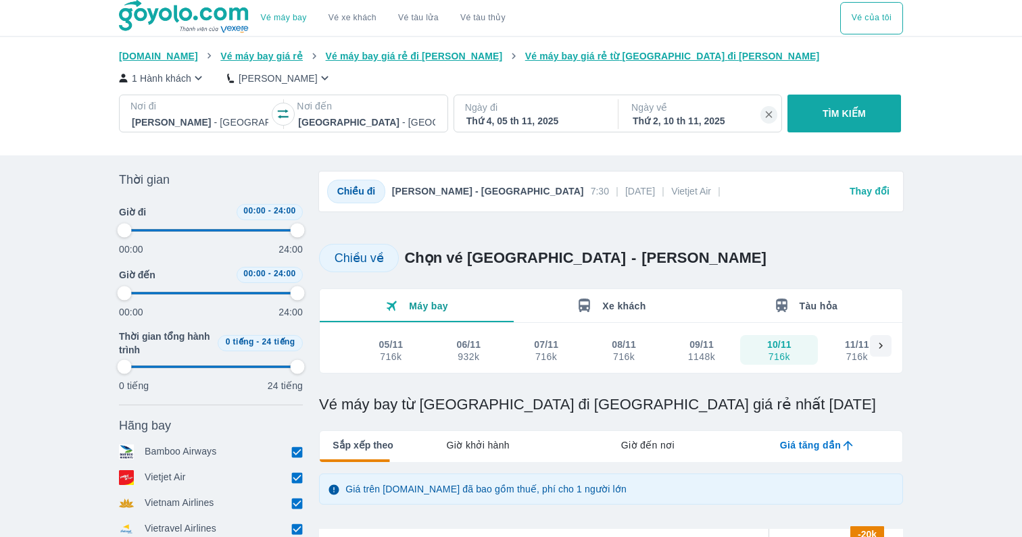
type input "97.9166666666667"
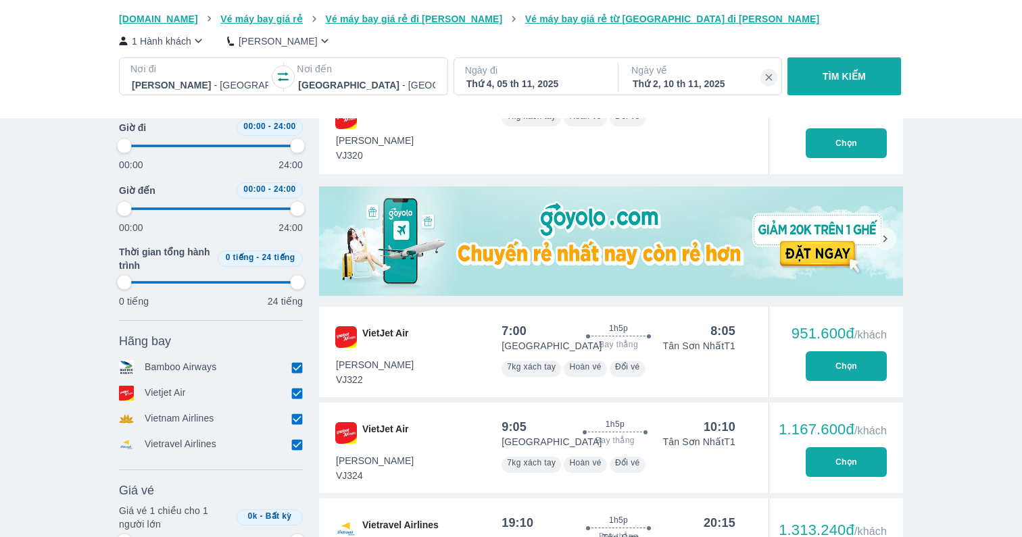
type input "97.9166666666667"
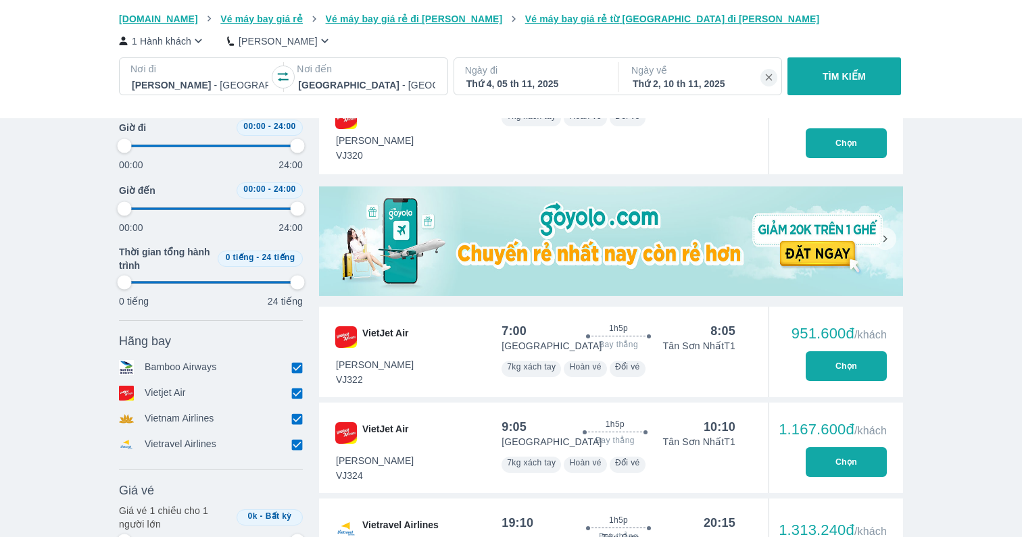
type input "97.9166666666667"
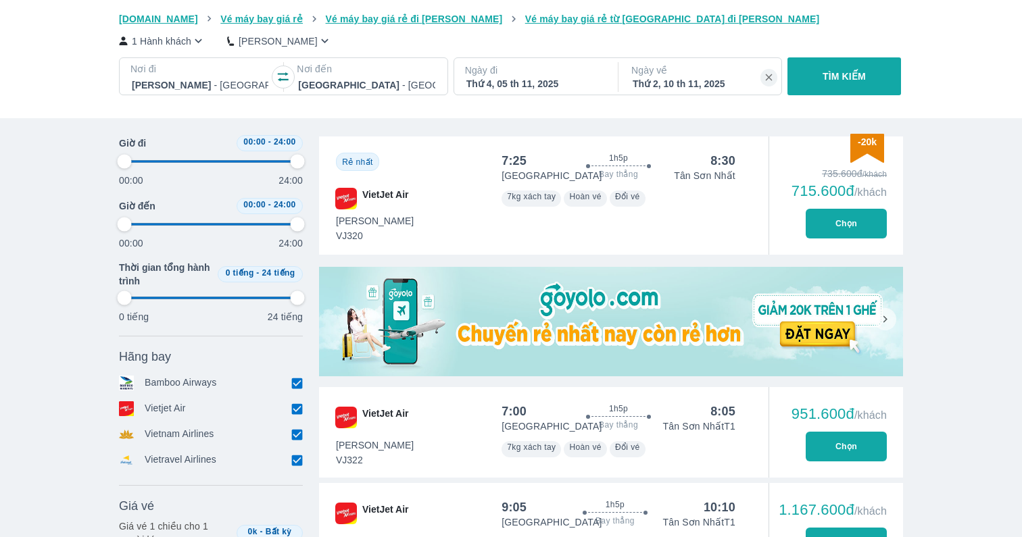
scroll to position [392, 0]
type input "97.9166666666667"
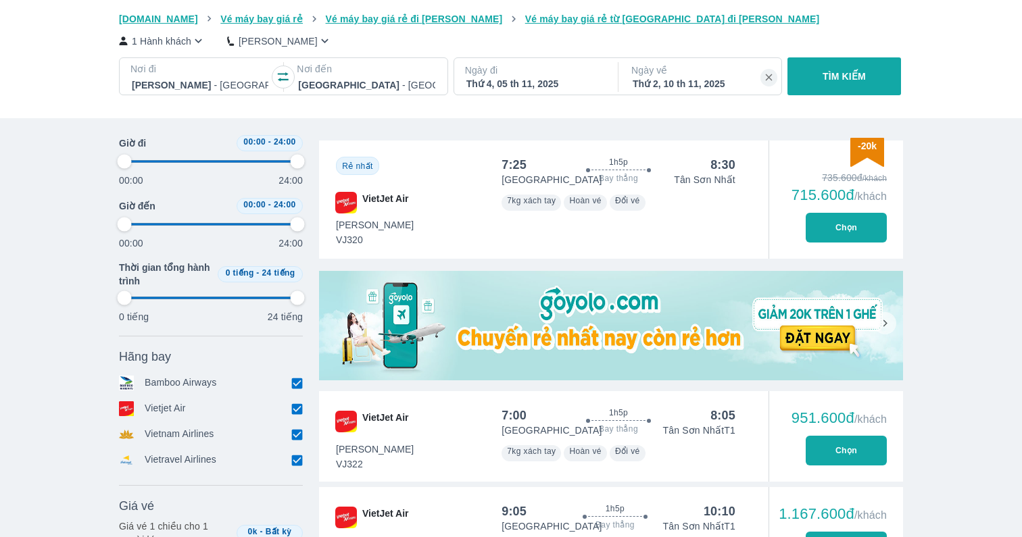
type input "97.9166666666667"
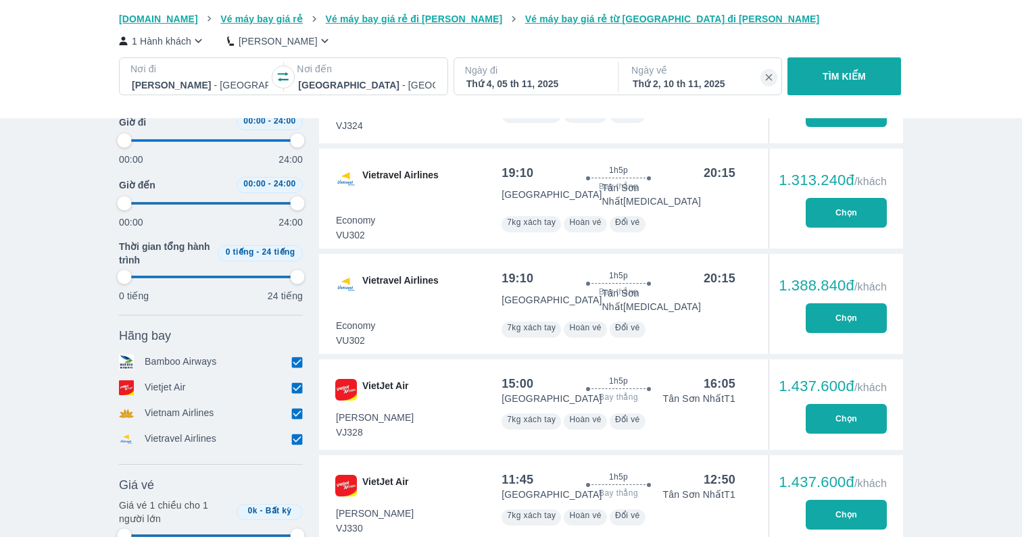
scroll to position [822, 0]
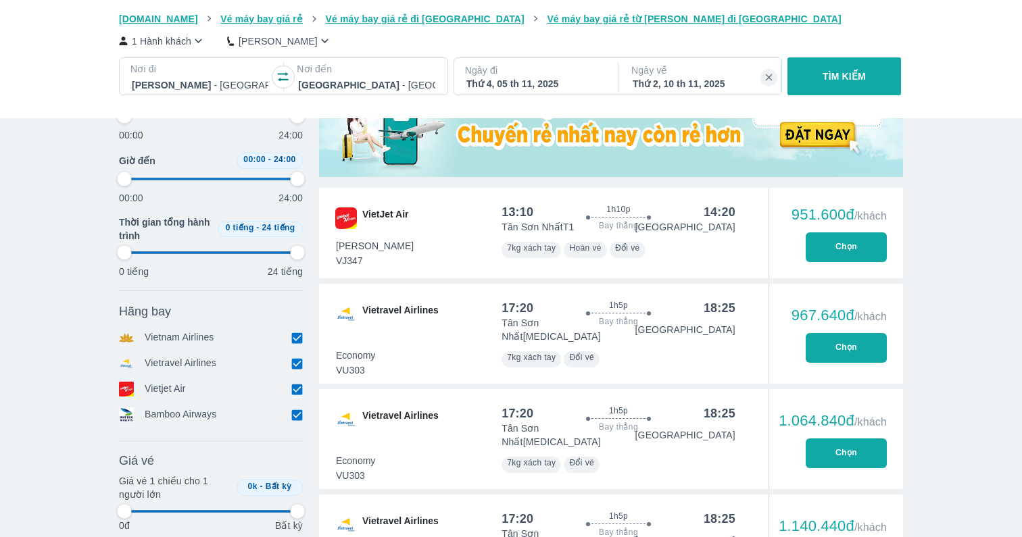
scroll to position [477, 0]
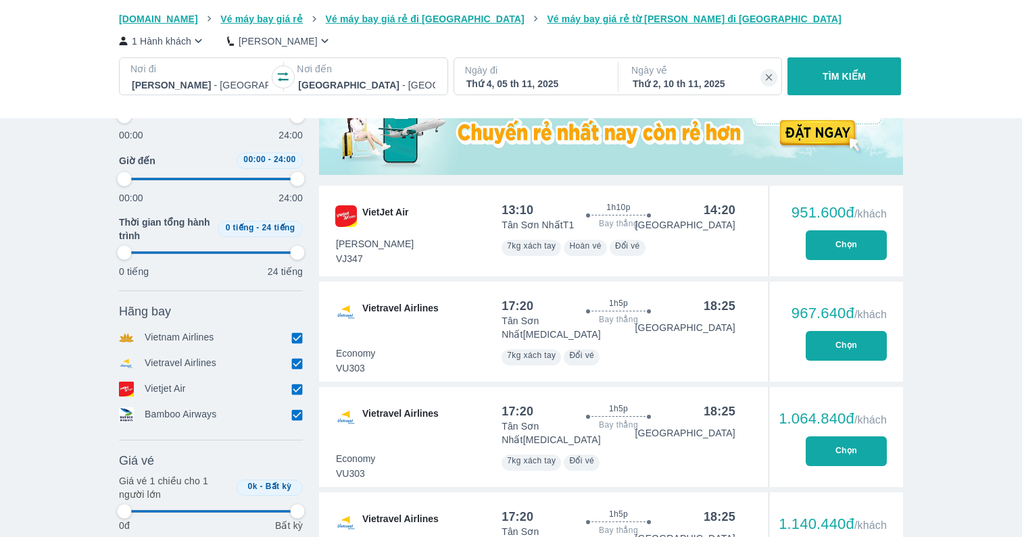
click at [857, 340] on button "Chọn" at bounding box center [845, 346] width 81 height 30
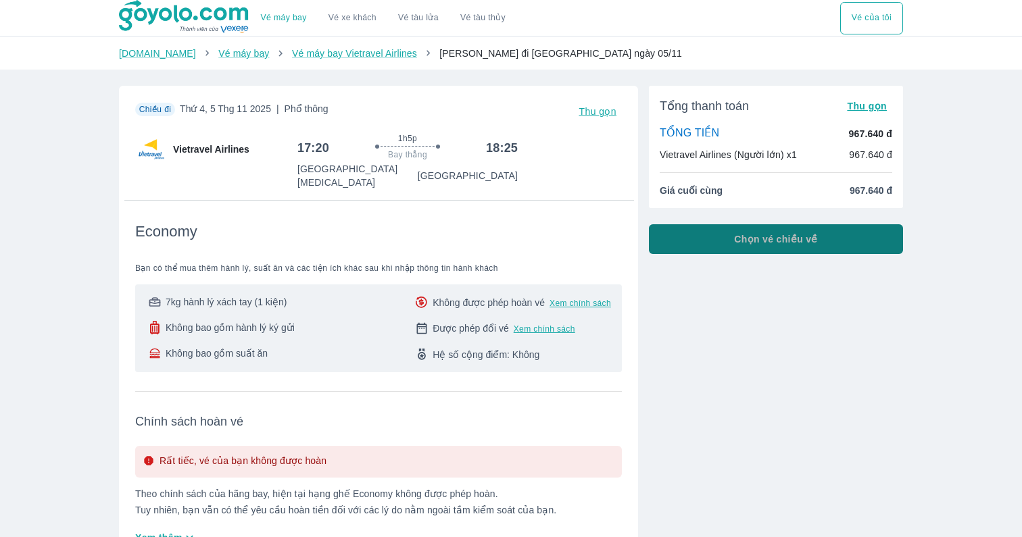
click at [814, 233] on span "Chọn vé chiều về" at bounding box center [776, 239] width 84 height 14
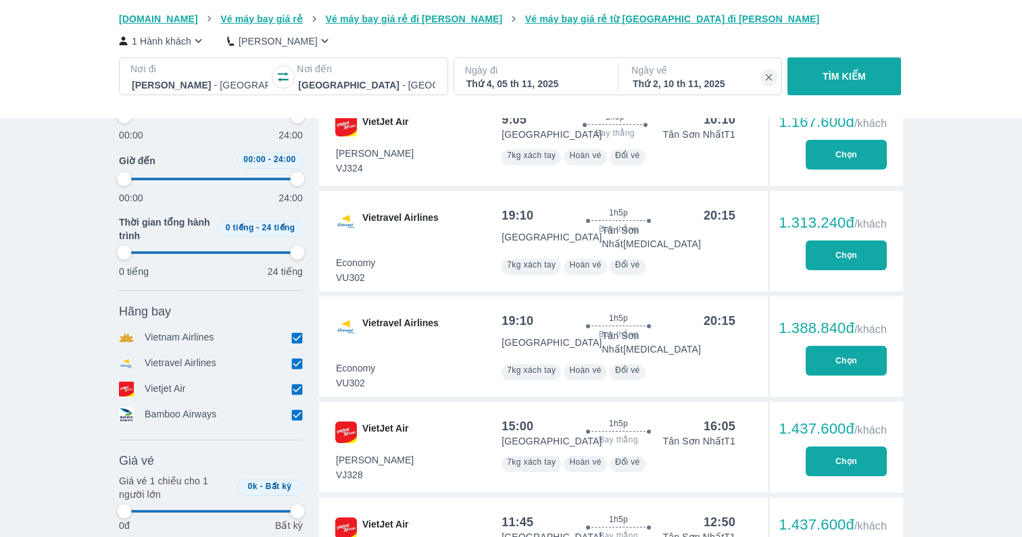
scroll to position [782, 0]
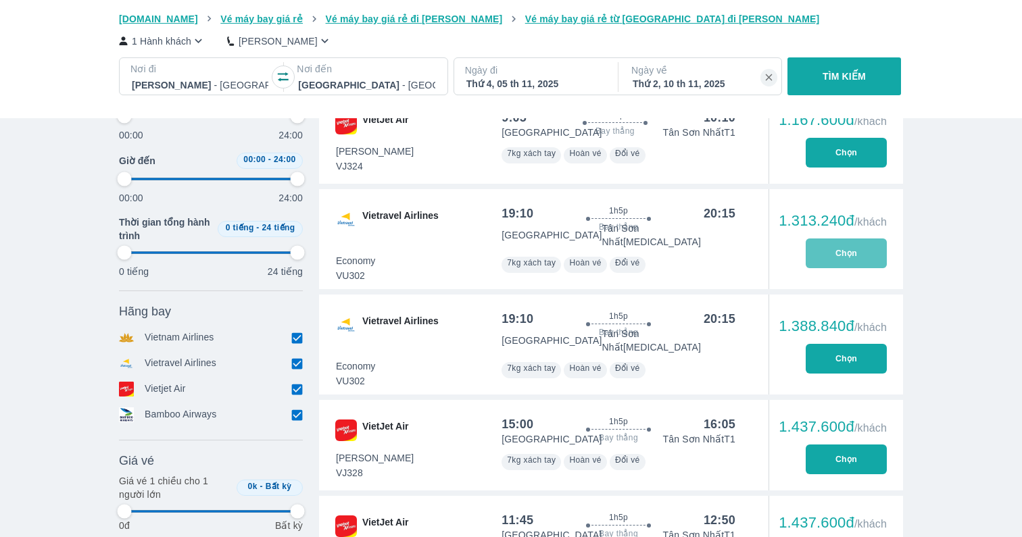
drag, startPoint x: 840, startPoint y: 241, endPoint x: 817, endPoint y: 226, distance: 27.4
click at [817, 226] on div "1.313.240đ /khách Chọn" at bounding box center [835, 239] width 134 height 100
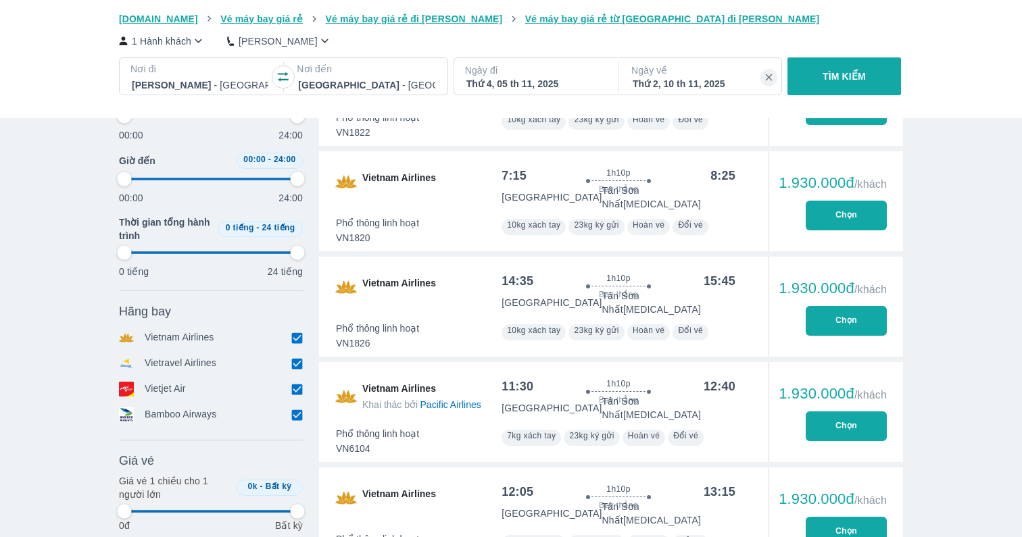
scroll to position [3802, 0]
